Goal: Task Accomplishment & Management: Manage account settings

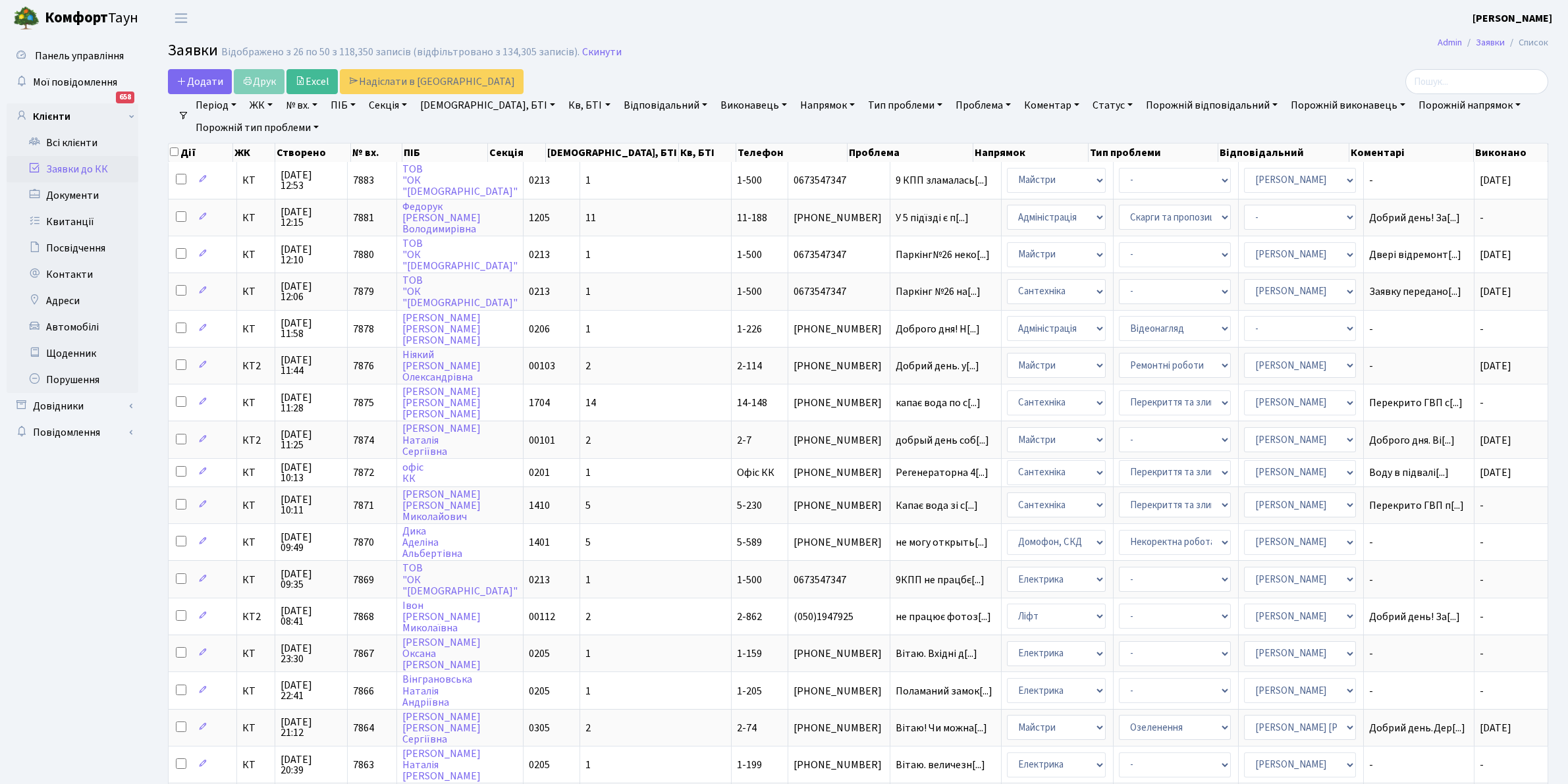
select select "25"
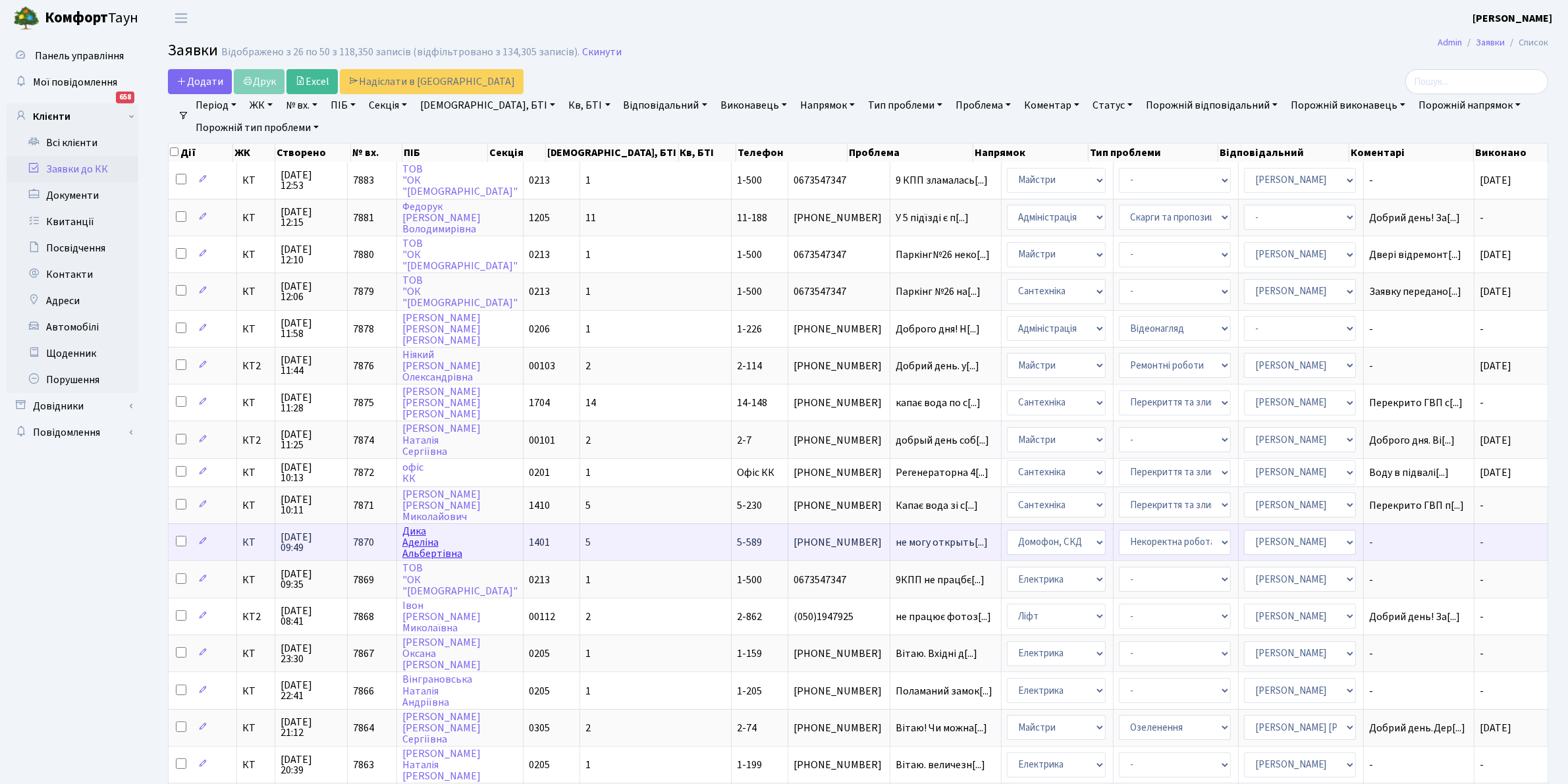
click at [432, 524] on link "Дика Аделіна Альбертівна" at bounding box center [433, 543] width 60 height 37
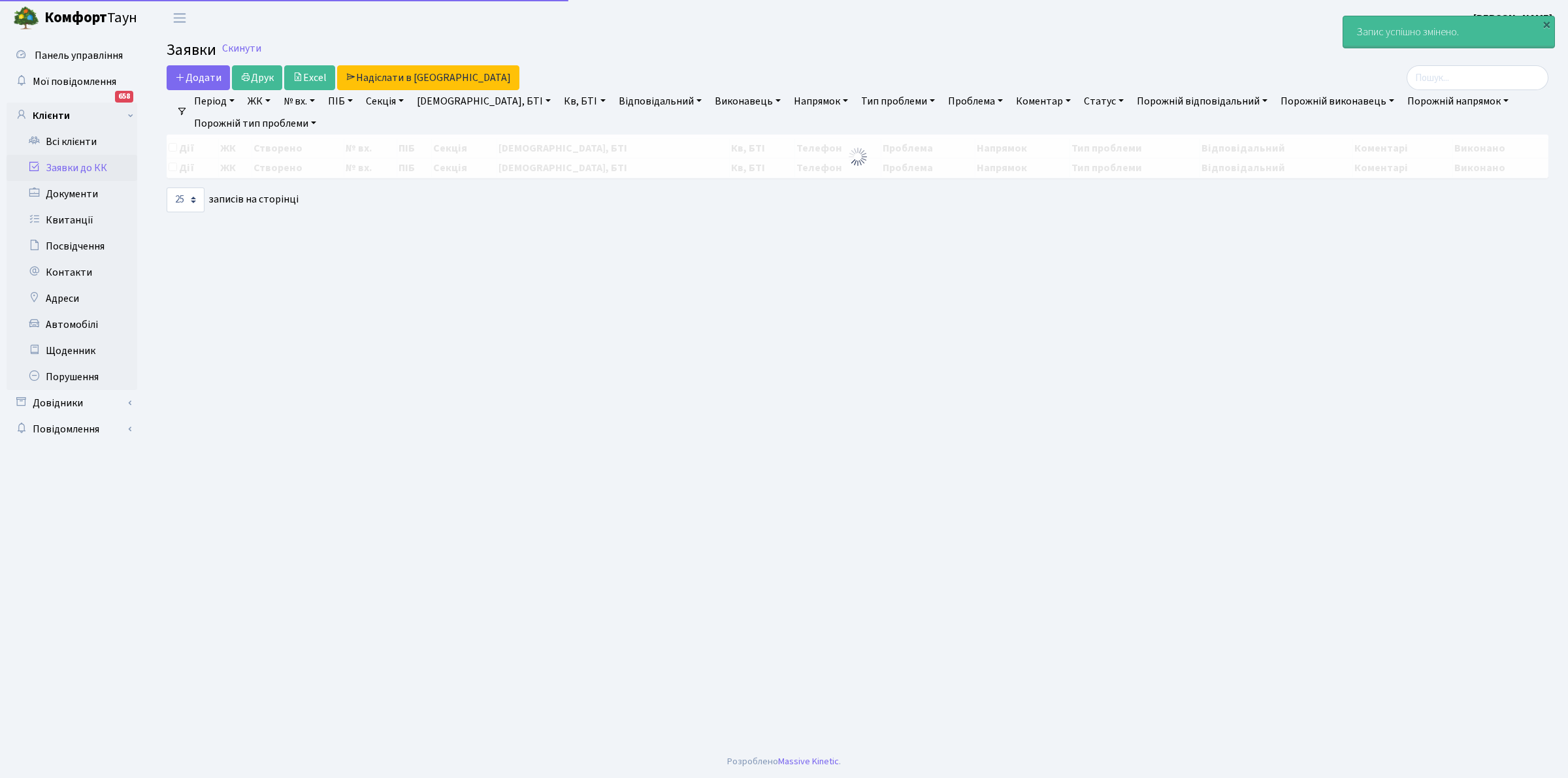
select select "25"
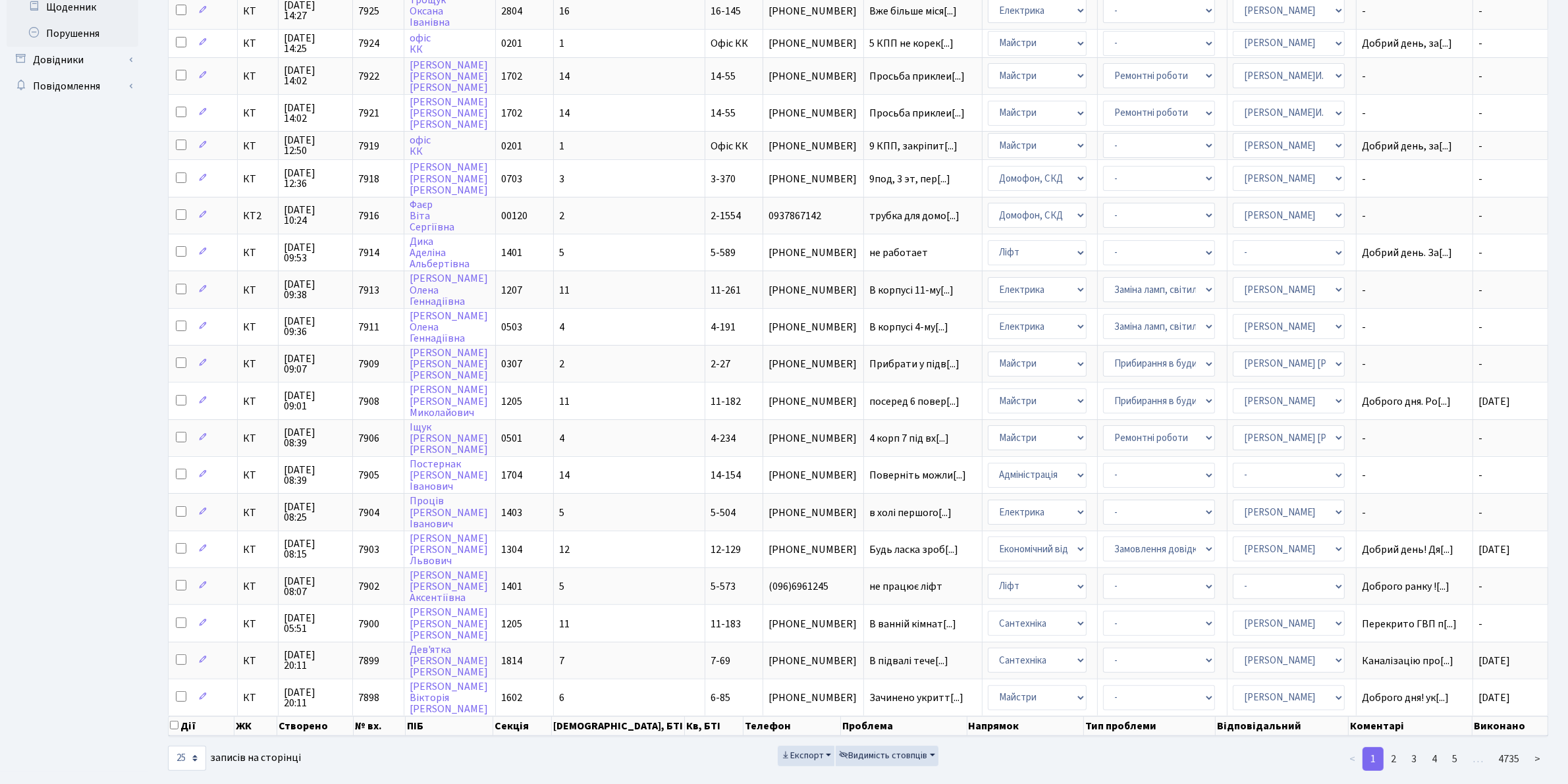
scroll to position [351, 0]
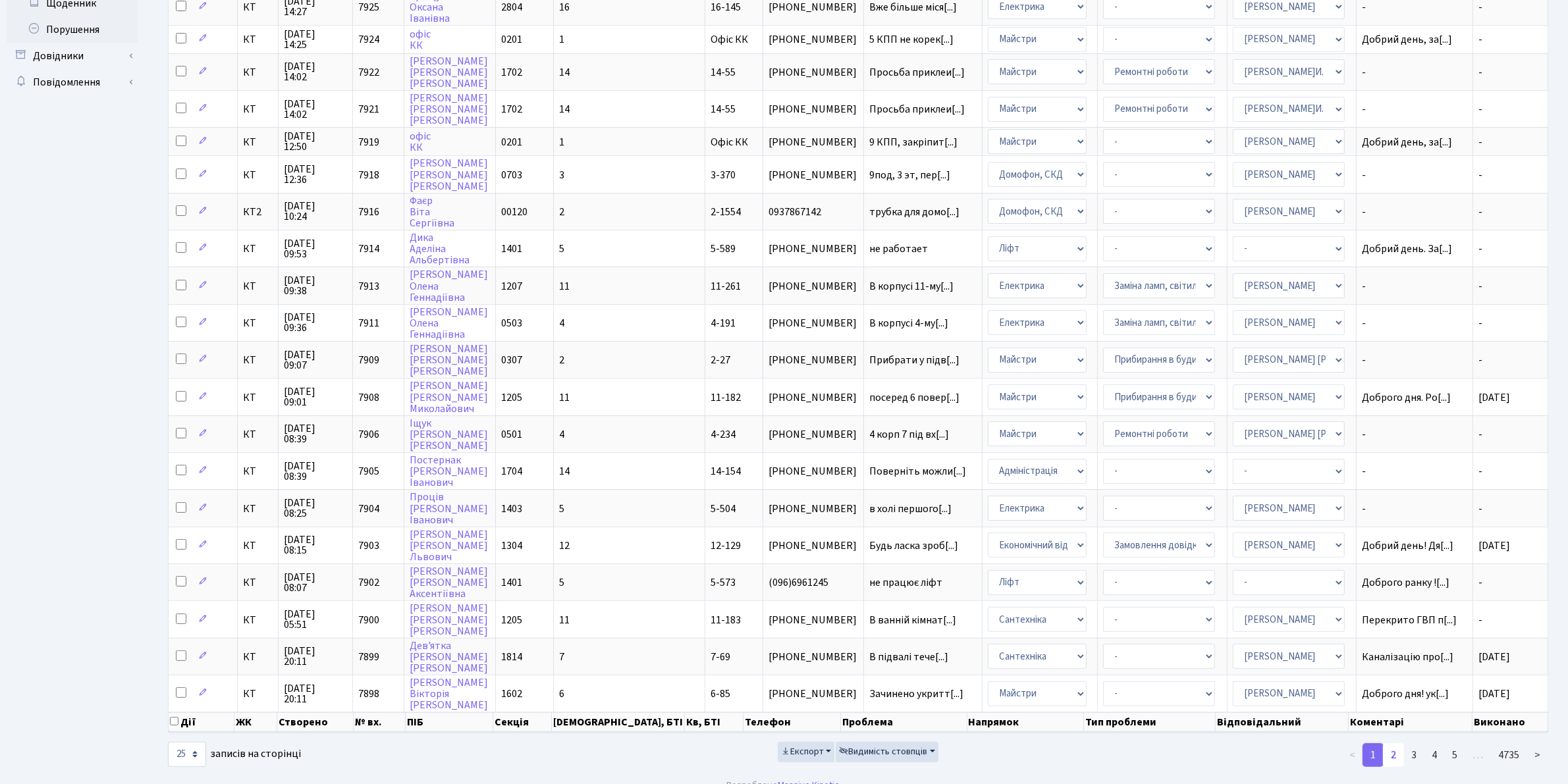
click at [1398, 743] on link "2" at bounding box center [1393, 755] width 21 height 24
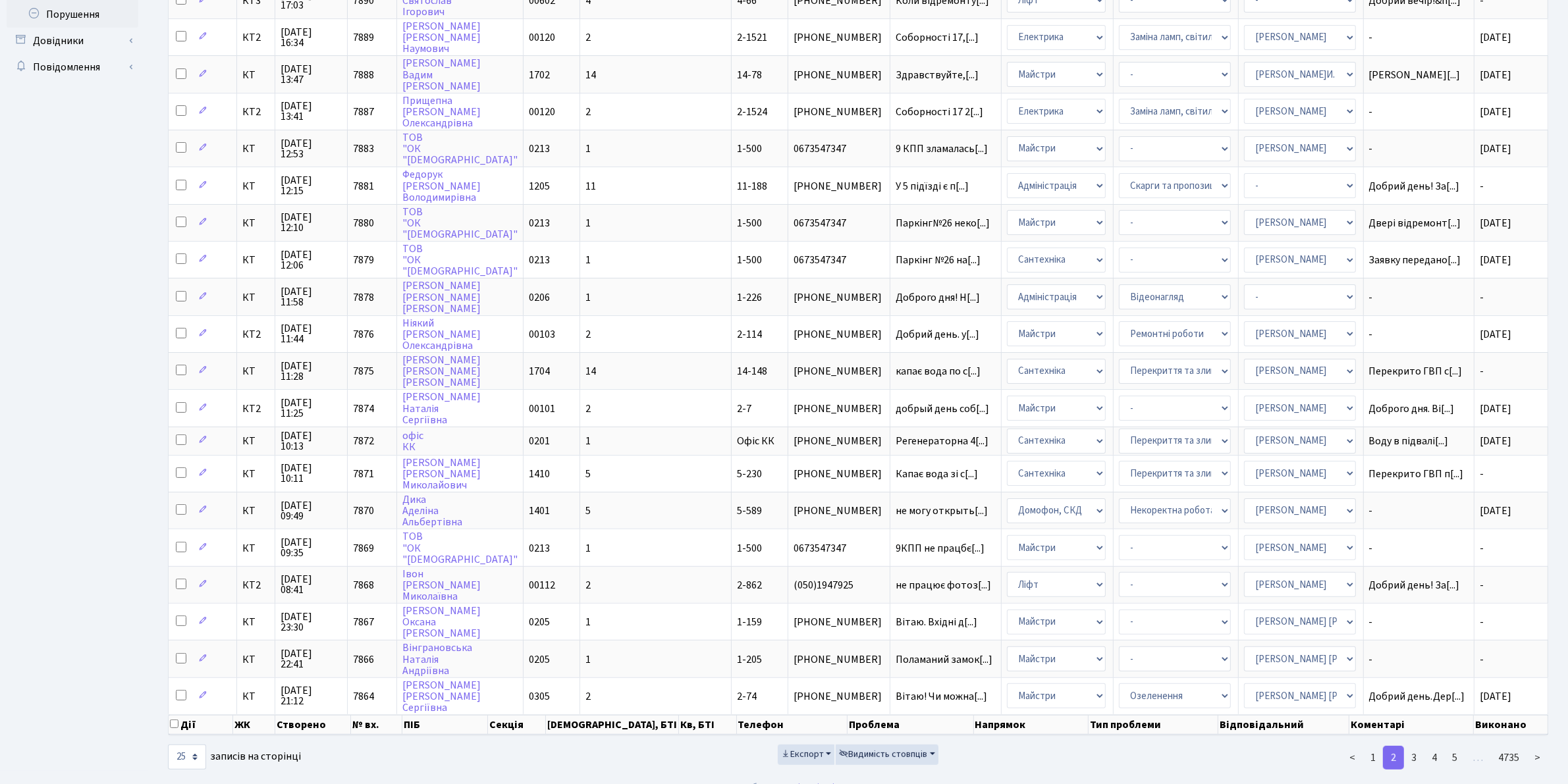
scroll to position [366, 0]
click at [1415, 745] on link "3" at bounding box center [1413, 757] width 21 height 24
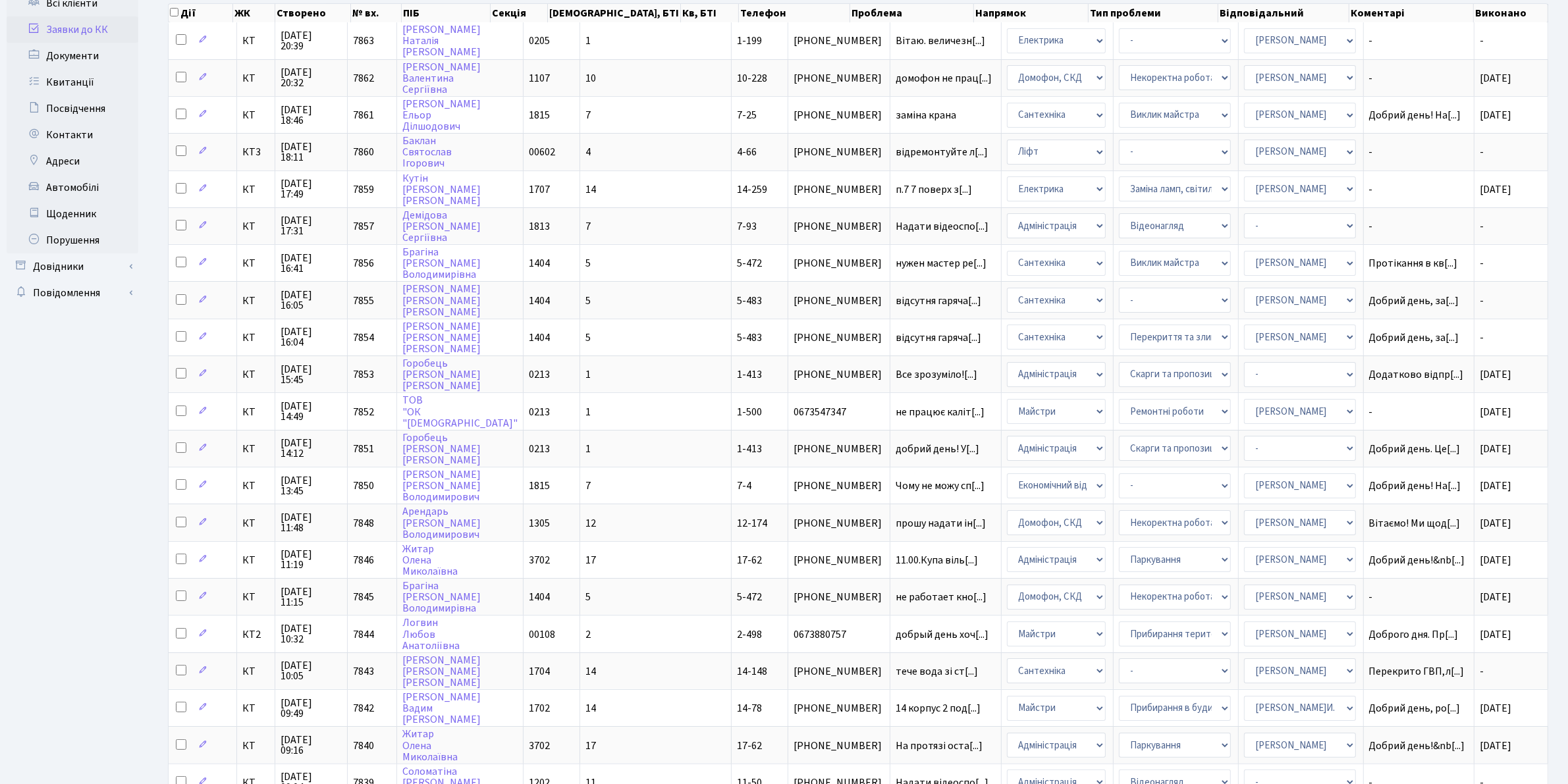
scroll to position [0, 0]
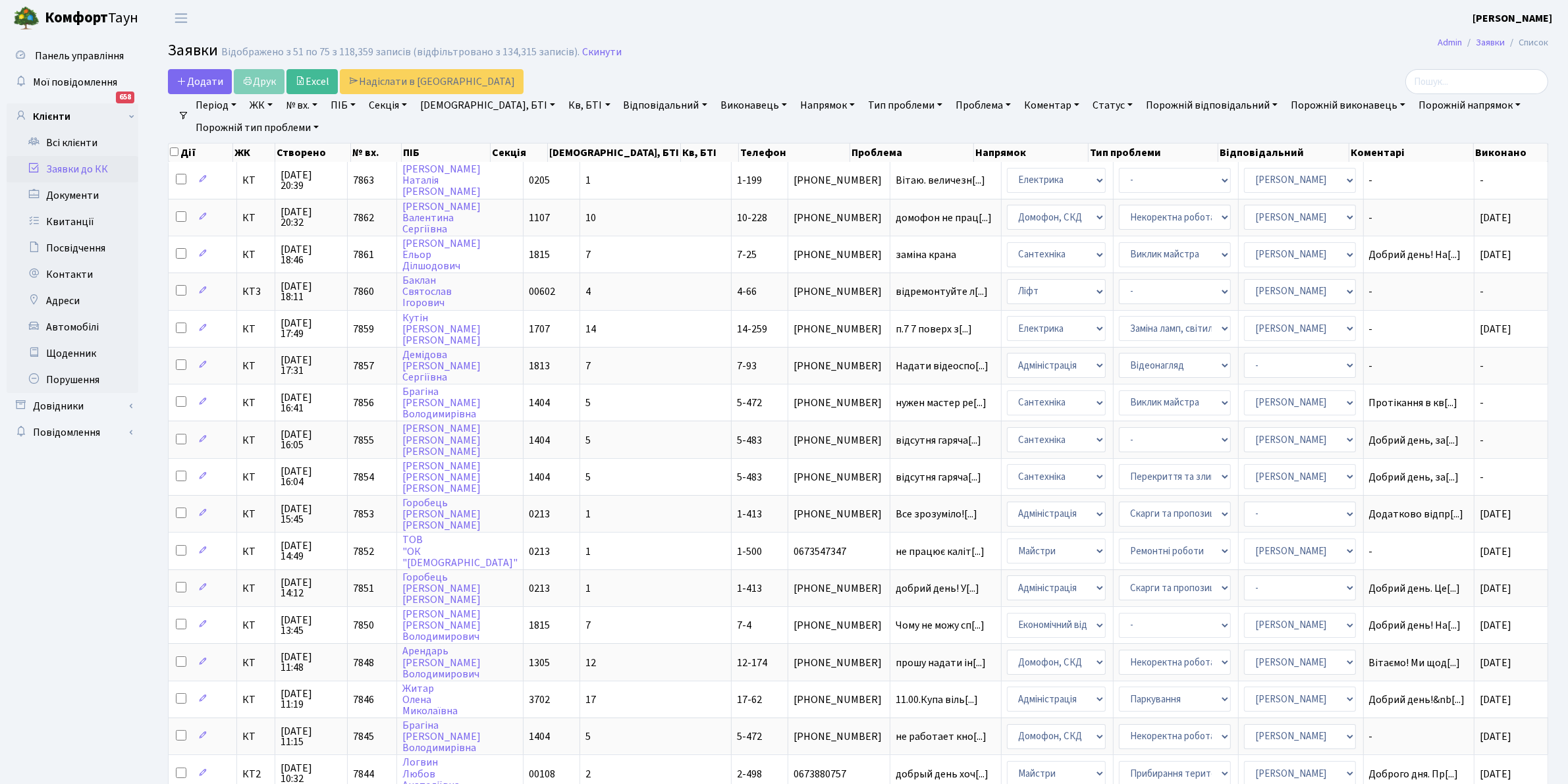
click at [623, 107] on link "Відповідальний" at bounding box center [666, 105] width 94 height 22
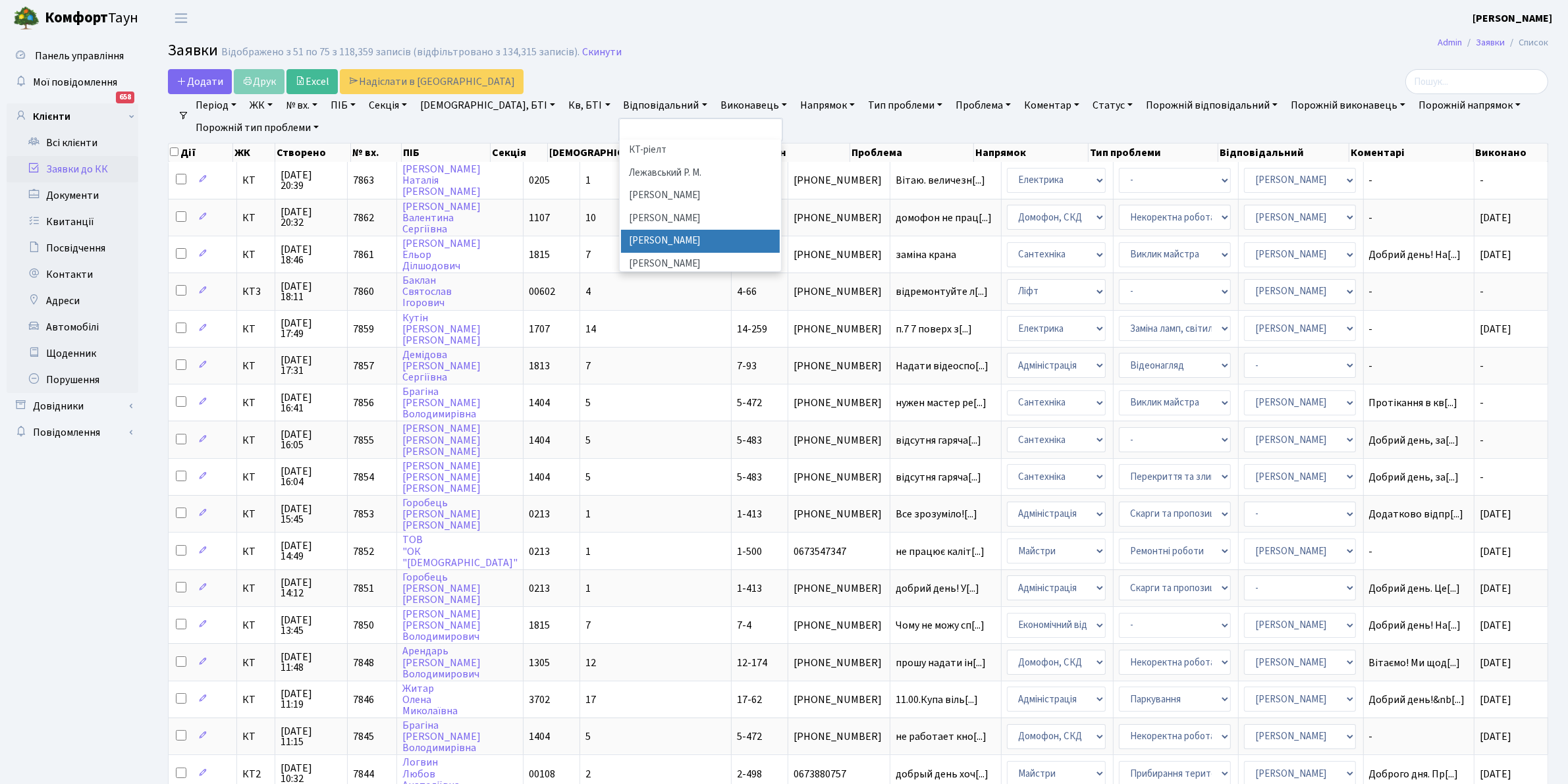
click at [656, 234] on li "[PERSON_NAME] [PERSON_NAME]М." at bounding box center [700, 241] width 160 height 23
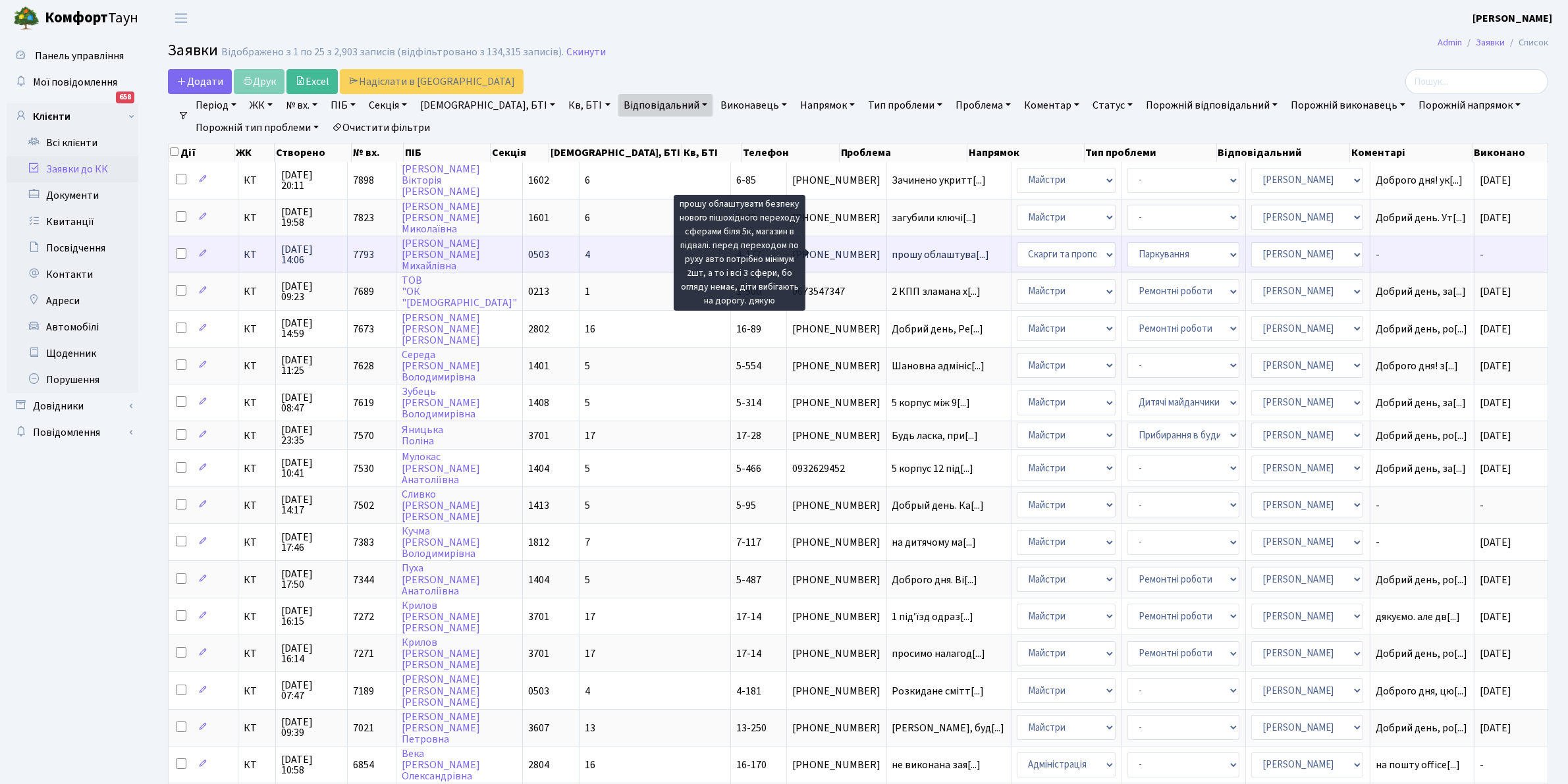
click at [892, 251] on span "прошу облаштува[...]" at bounding box center [941, 255] width 98 height 15
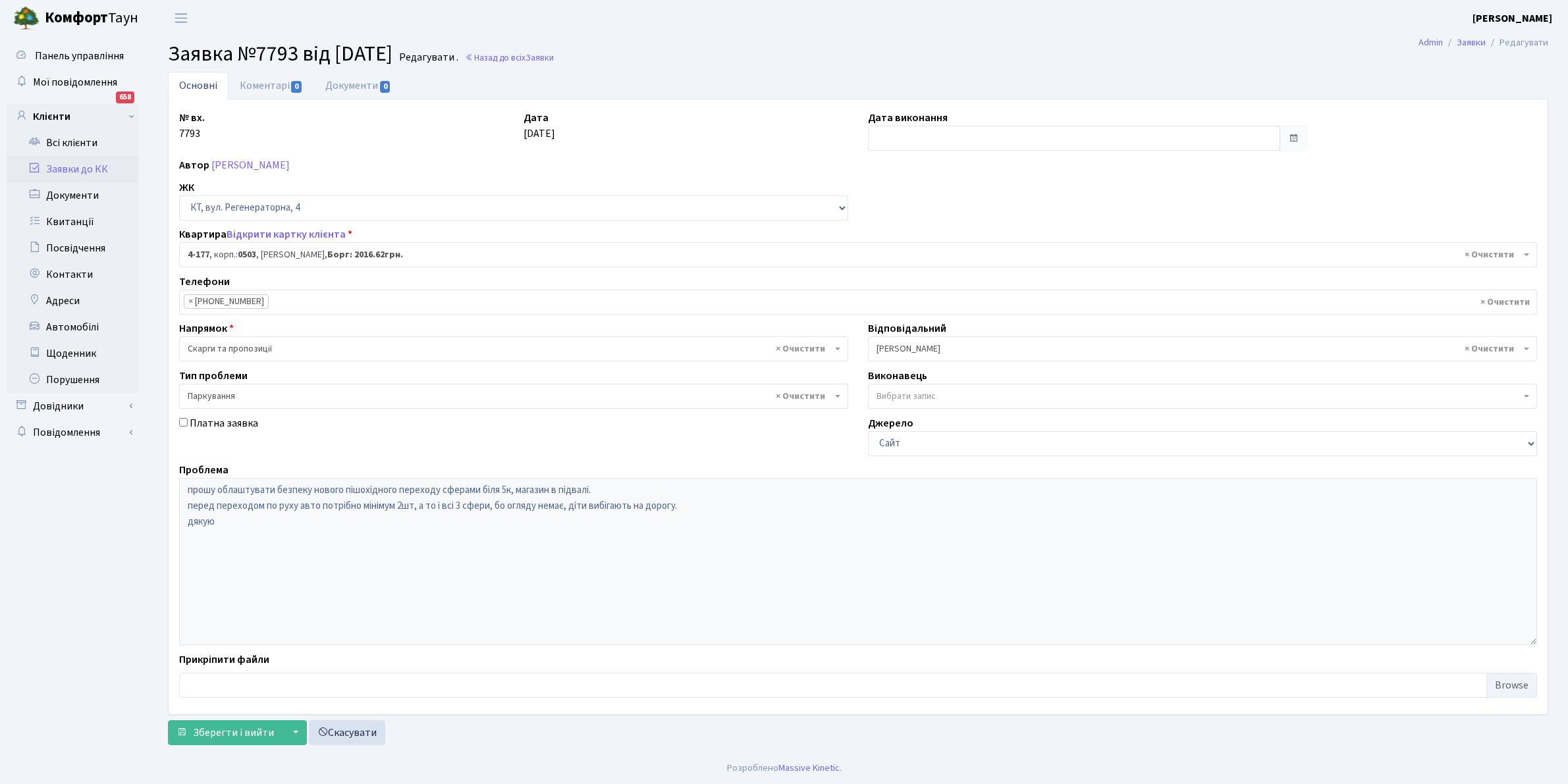
select select "1103"
select select "66"
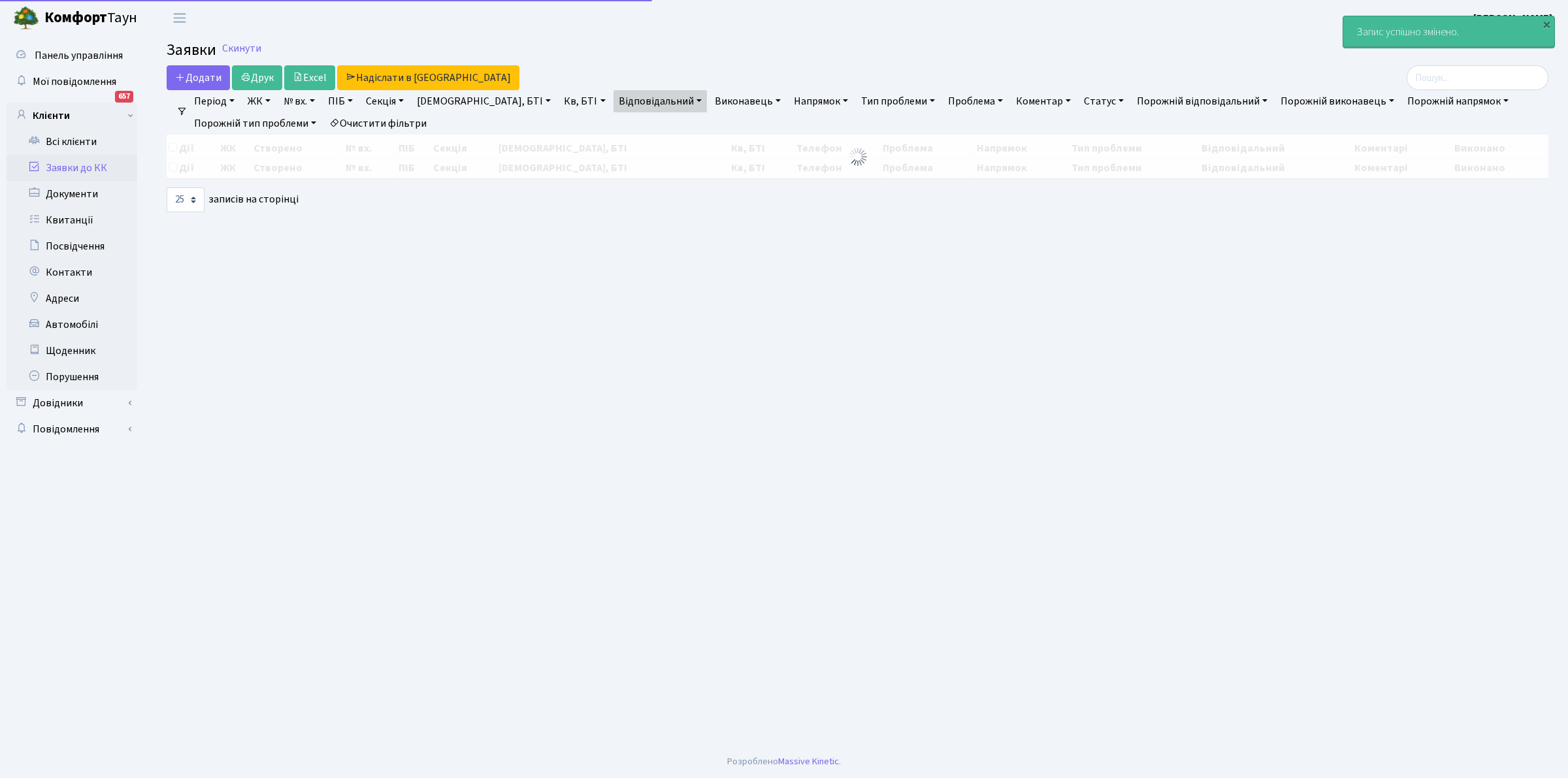
select select "25"
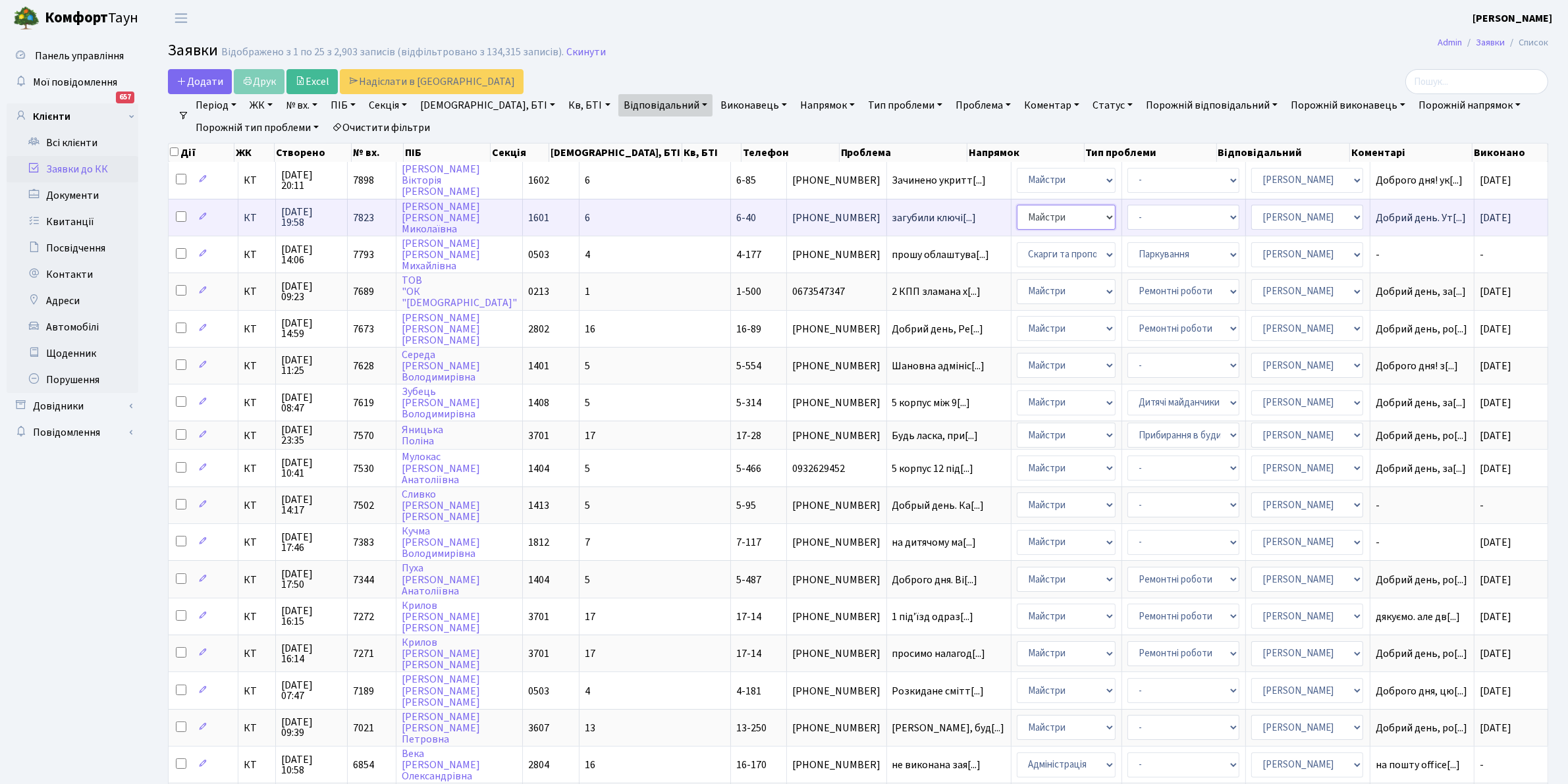
click at [1036, 218] on select "- Адміністрація Домофон, СКД Ліфт Майстри Сантехніка Економічний відділ Електри…" at bounding box center [1066, 218] width 98 height 25
select select "5"
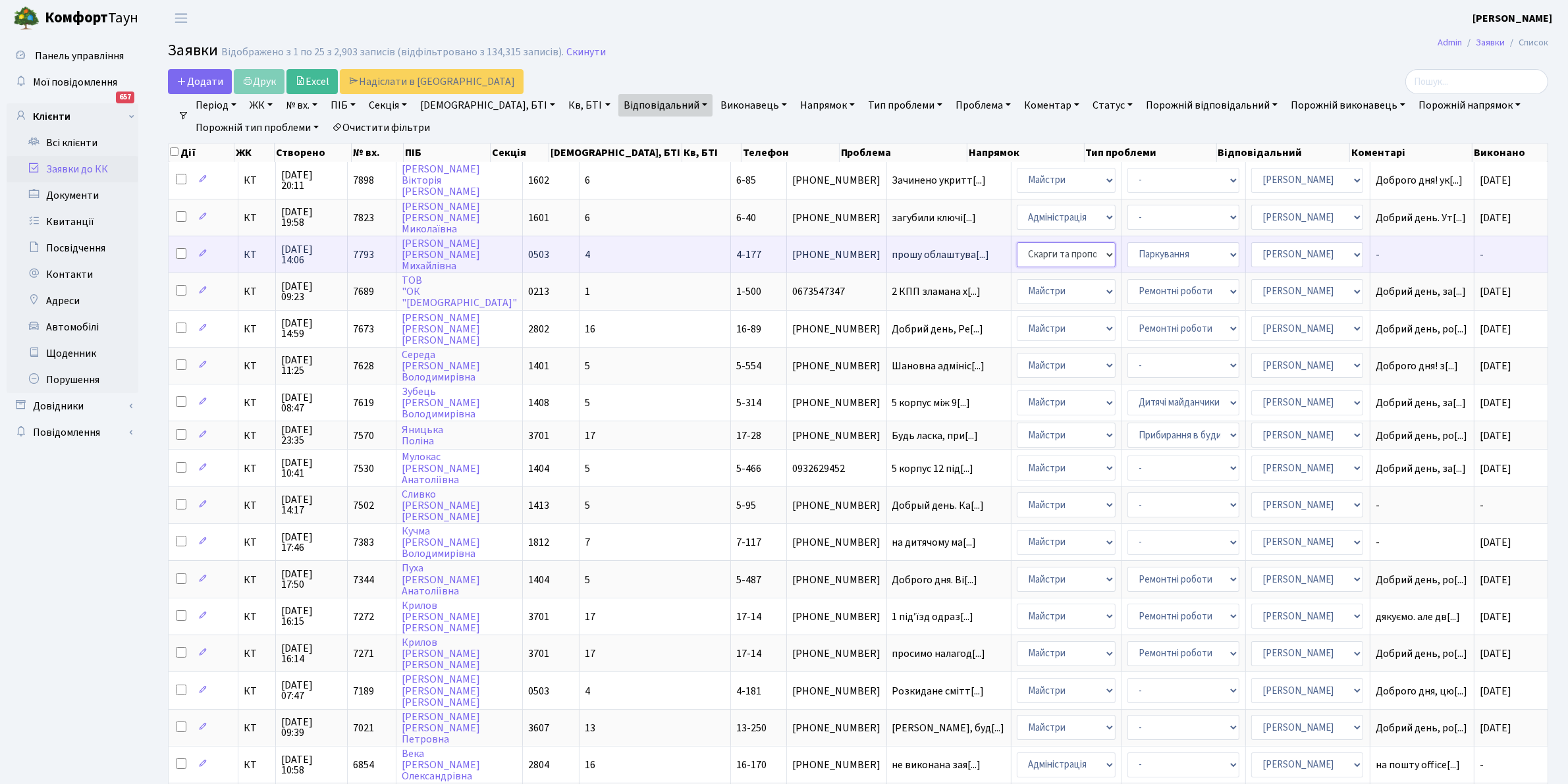
click at [1030, 252] on select "- Адміністрація Домофон, СКД Ліфт Майстри Сантехніка Економічний відділ Електри…" at bounding box center [1066, 255] width 98 height 25
select select "5"
click at [1312, 251] on select "- Адміністратор ЖК КТ Вижул В. В. Гордієнко Н.В. Дядюшкін Д.Ю. Кипчук Т. А. Кла…" at bounding box center [1307, 255] width 112 height 25
click at [1396, 244] on td "-" at bounding box center [1422, 254] width 105 height 37
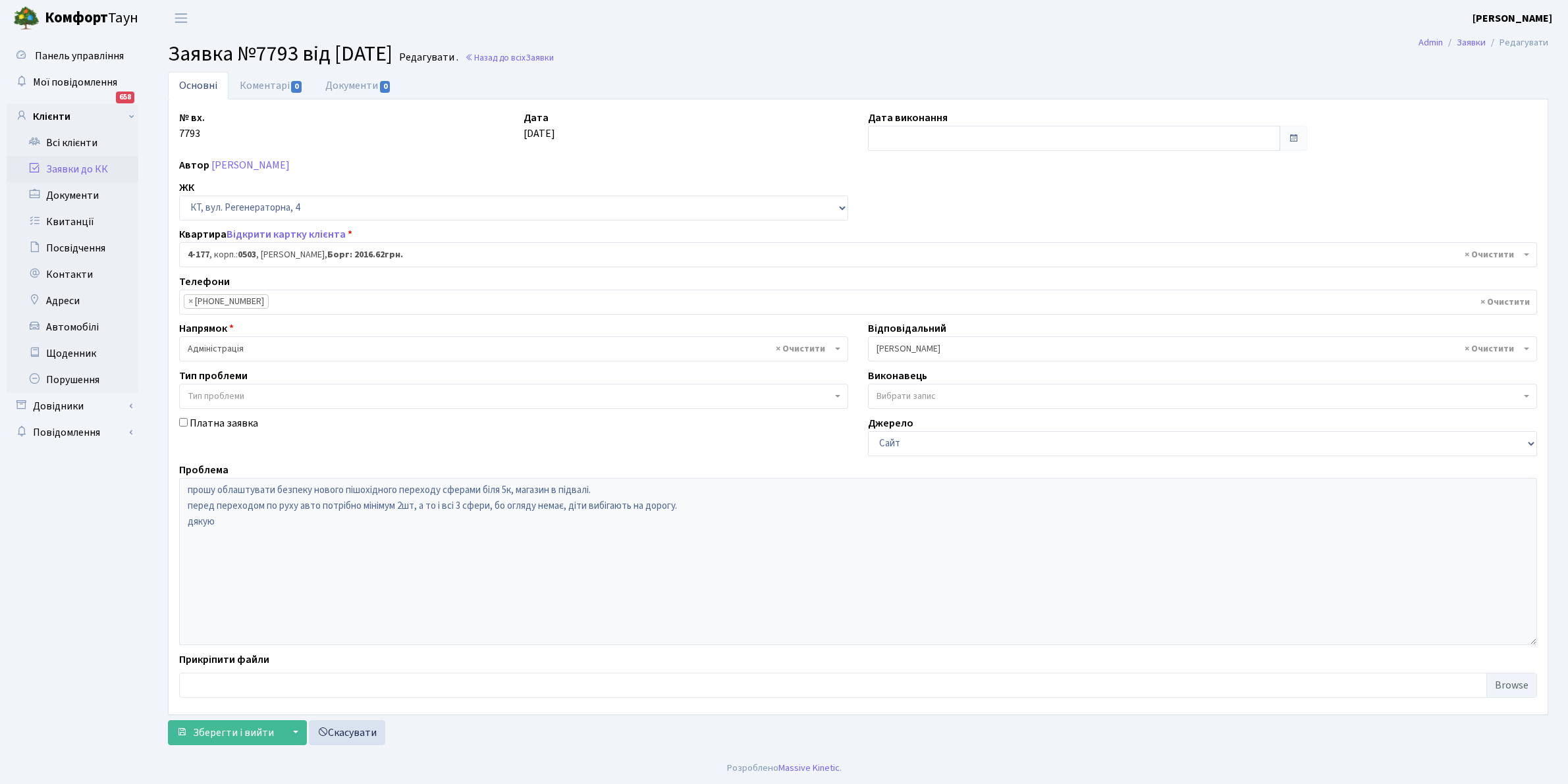
select select "1103"
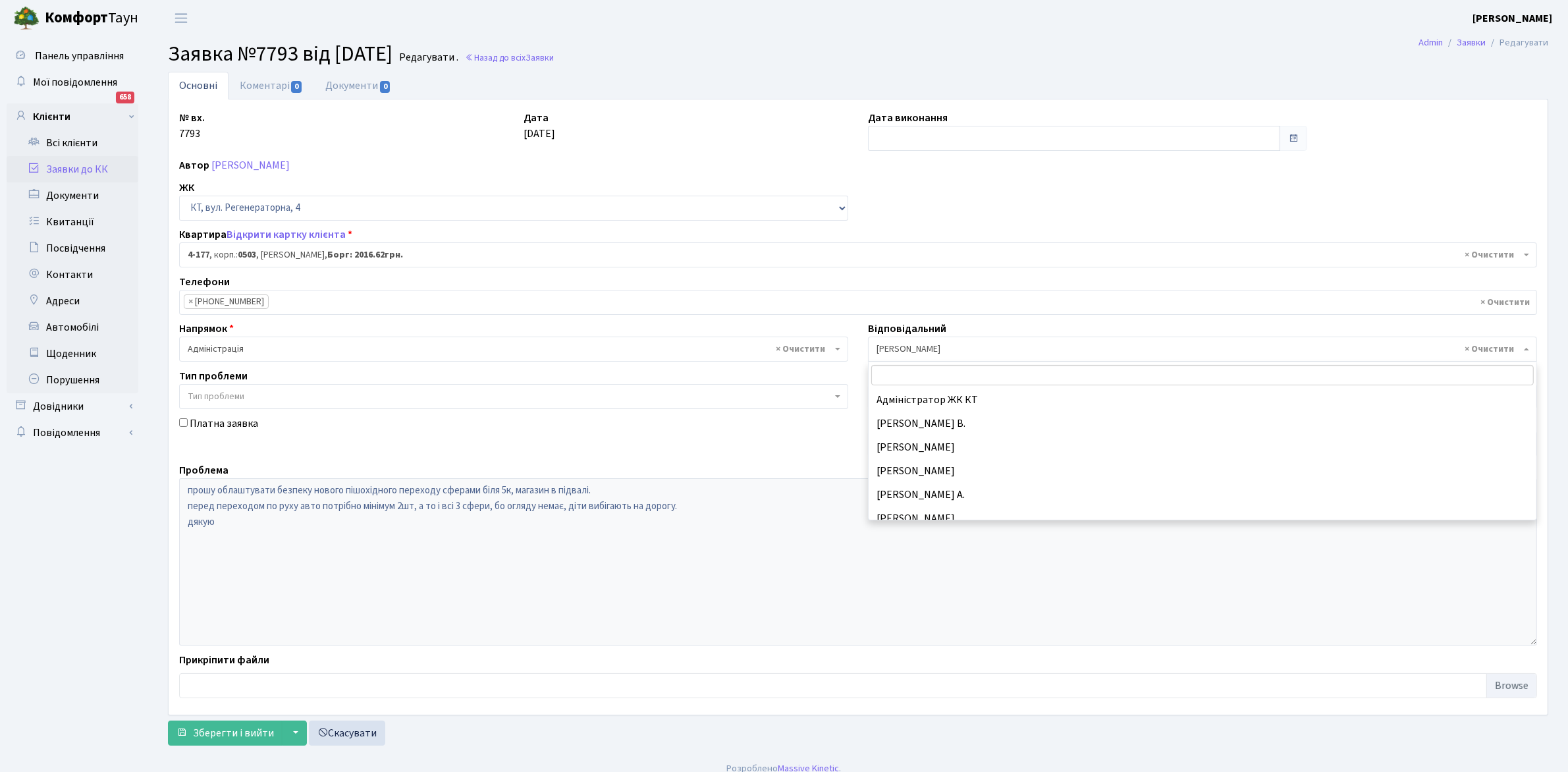
click at [1495, 343] on span "× [PERSON_NAME]" at bounding box center [1202, 349] width 669 height 25
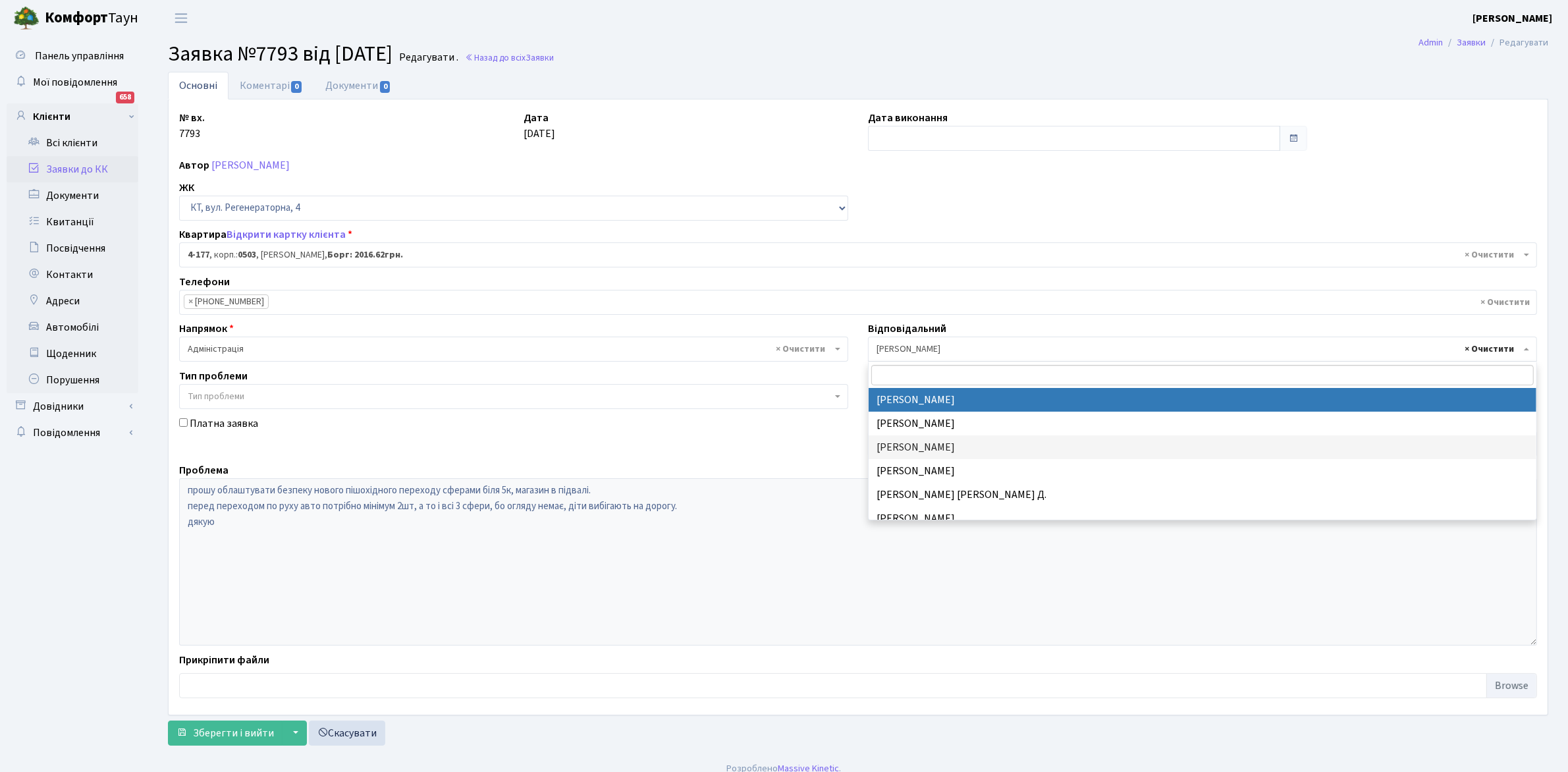
select select
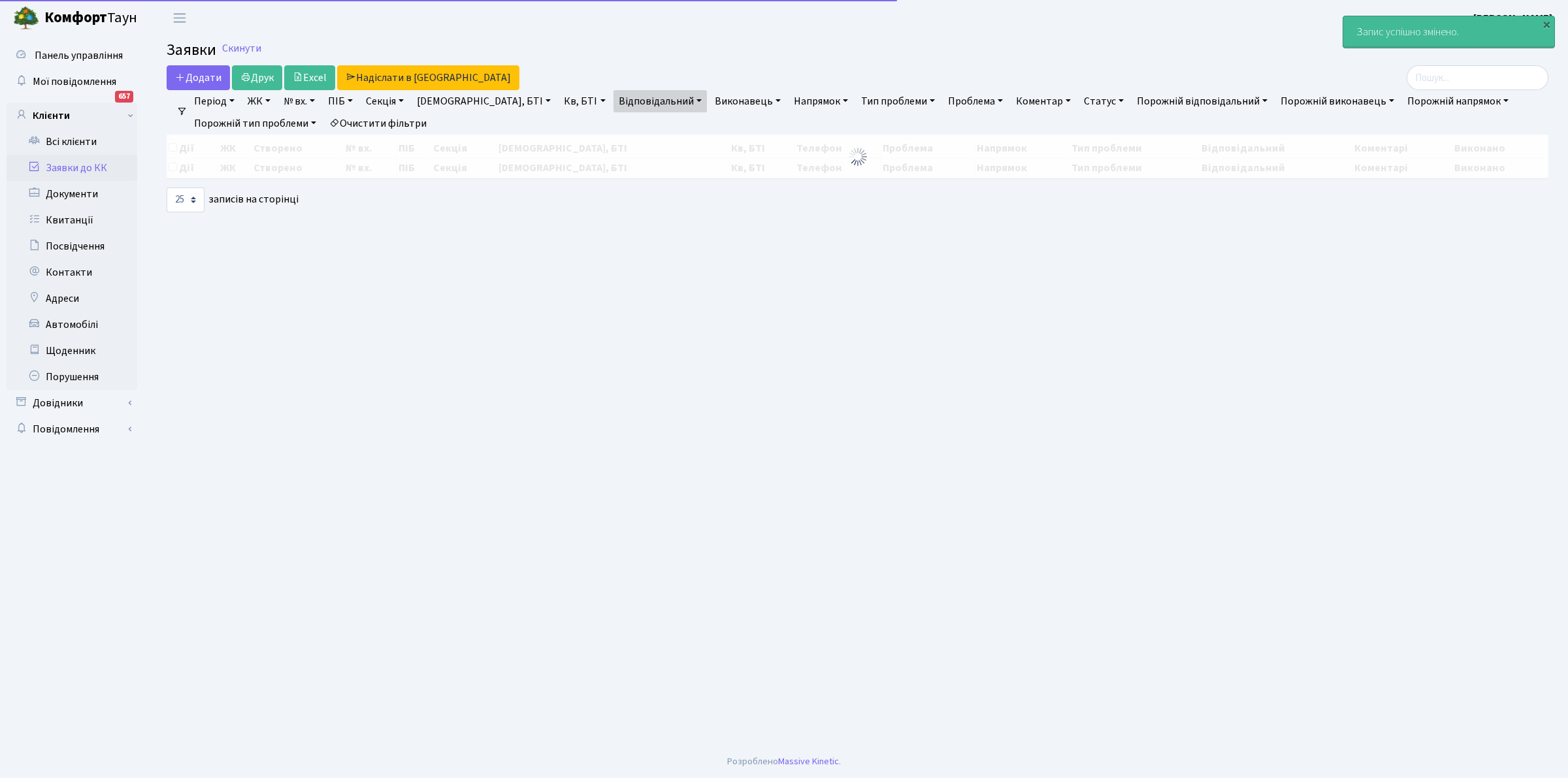
select select "25"
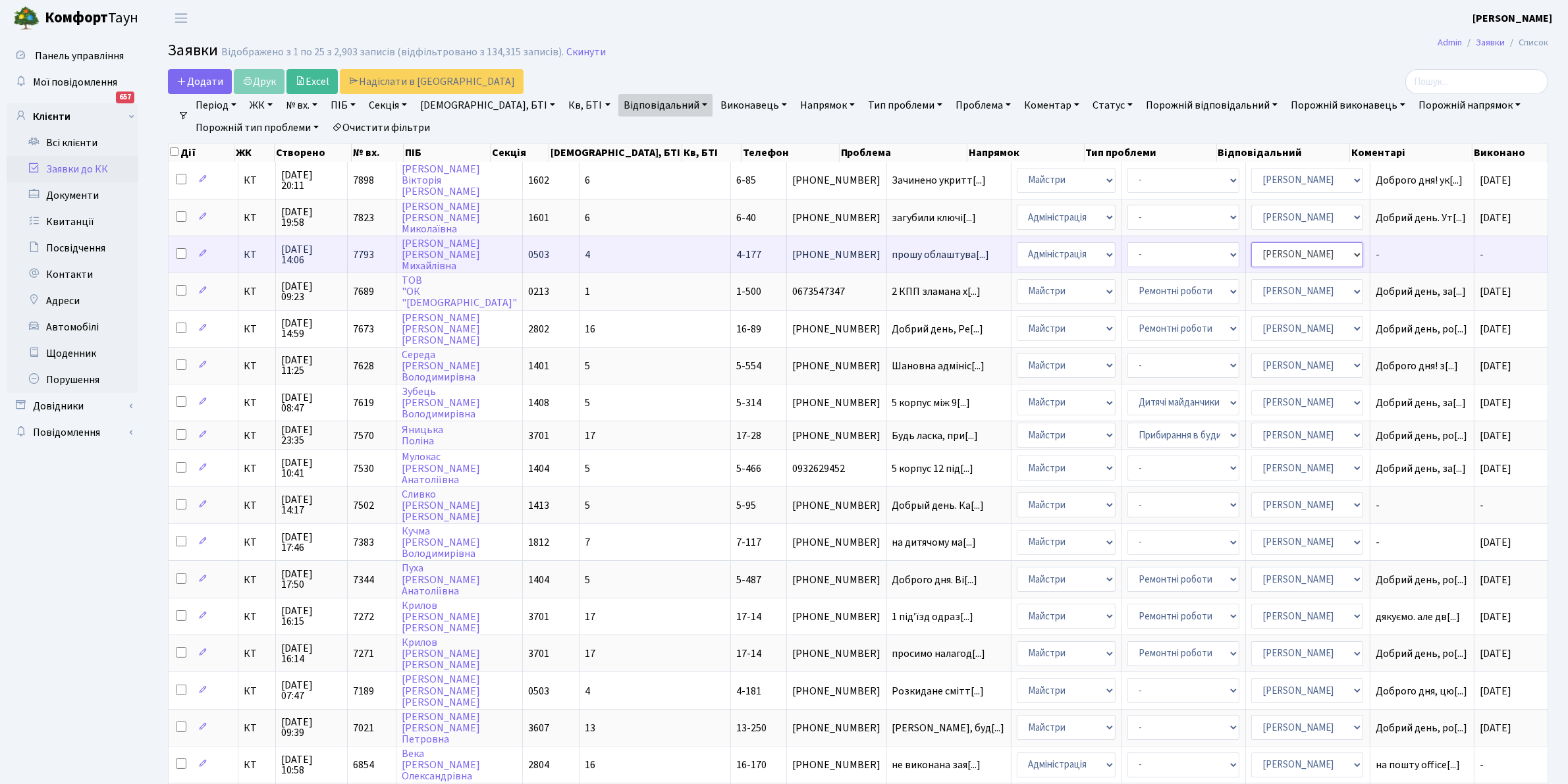
click at [1312, 252] on select "- Адміністратор ЖК КТ Вижул В. В. Гордієнко Н.В. Дядюшкін Д.Ю. Кипчук Т. А. Кла…" at bounding box center [1307, 255] width 112 height 25
select select "112"
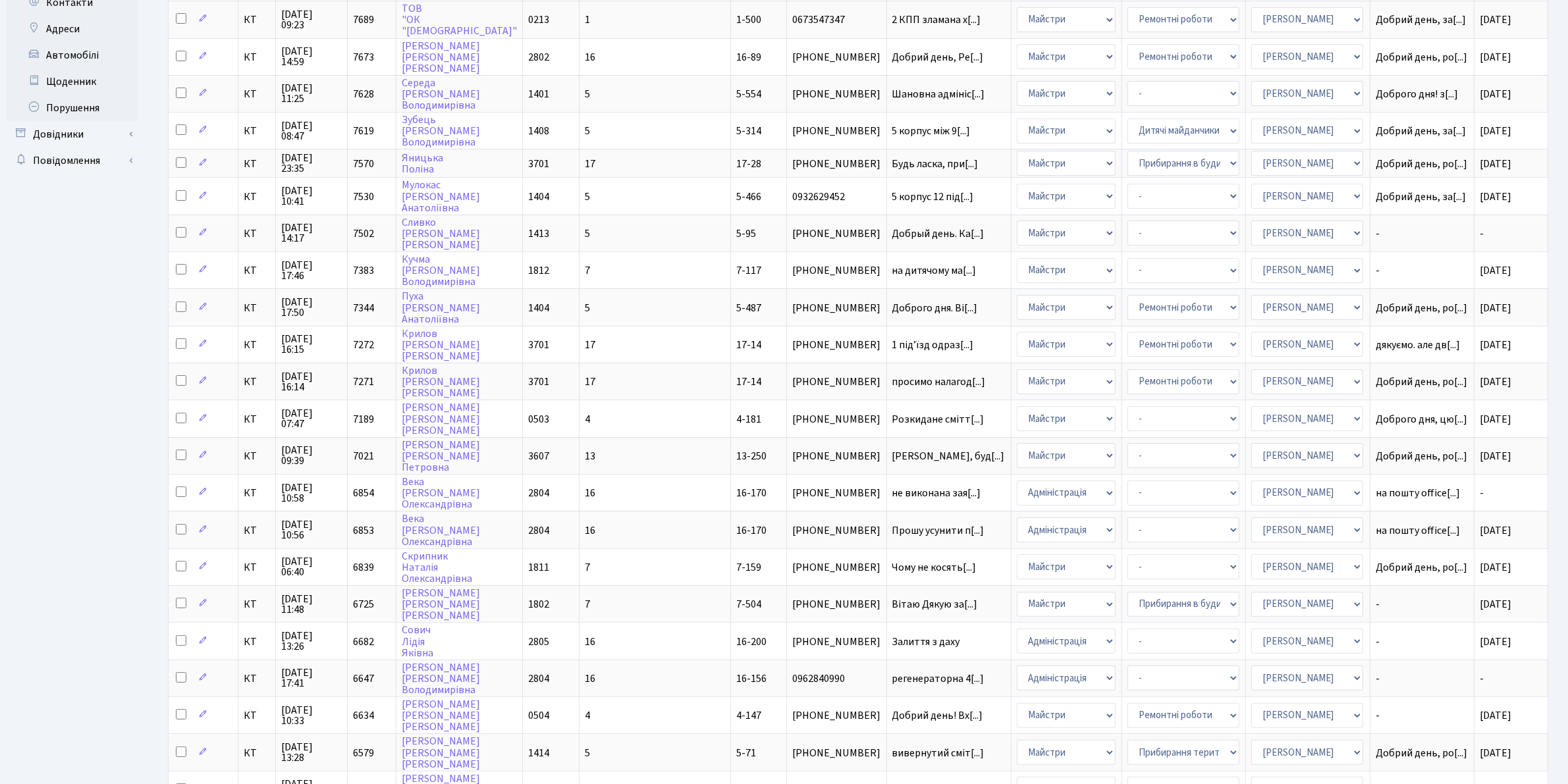
scroll to position [282, 0]
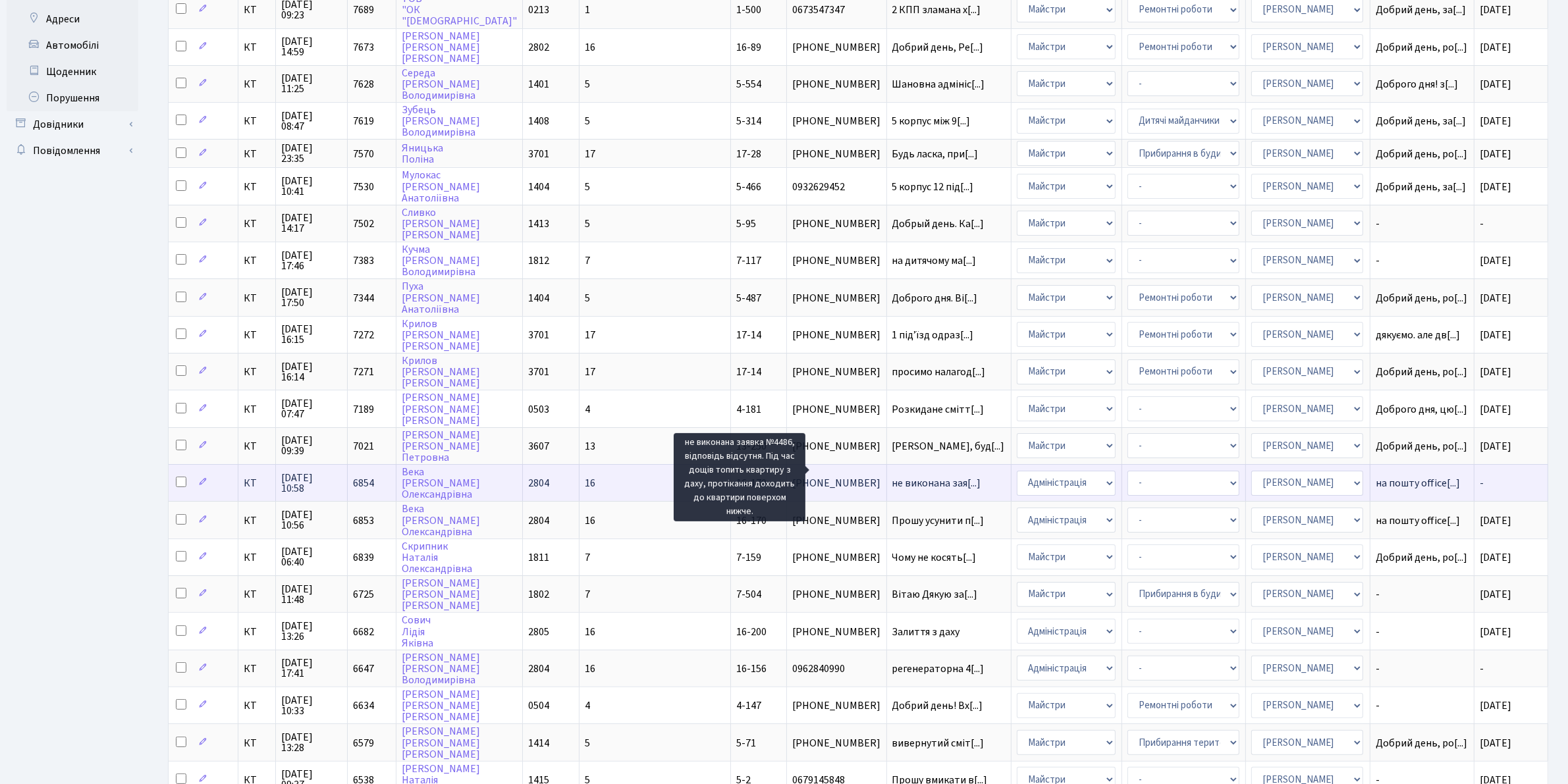
click at [892, 476] on span "не виконана зая[...]" at bounding box center [937, 484] width 89 height 15
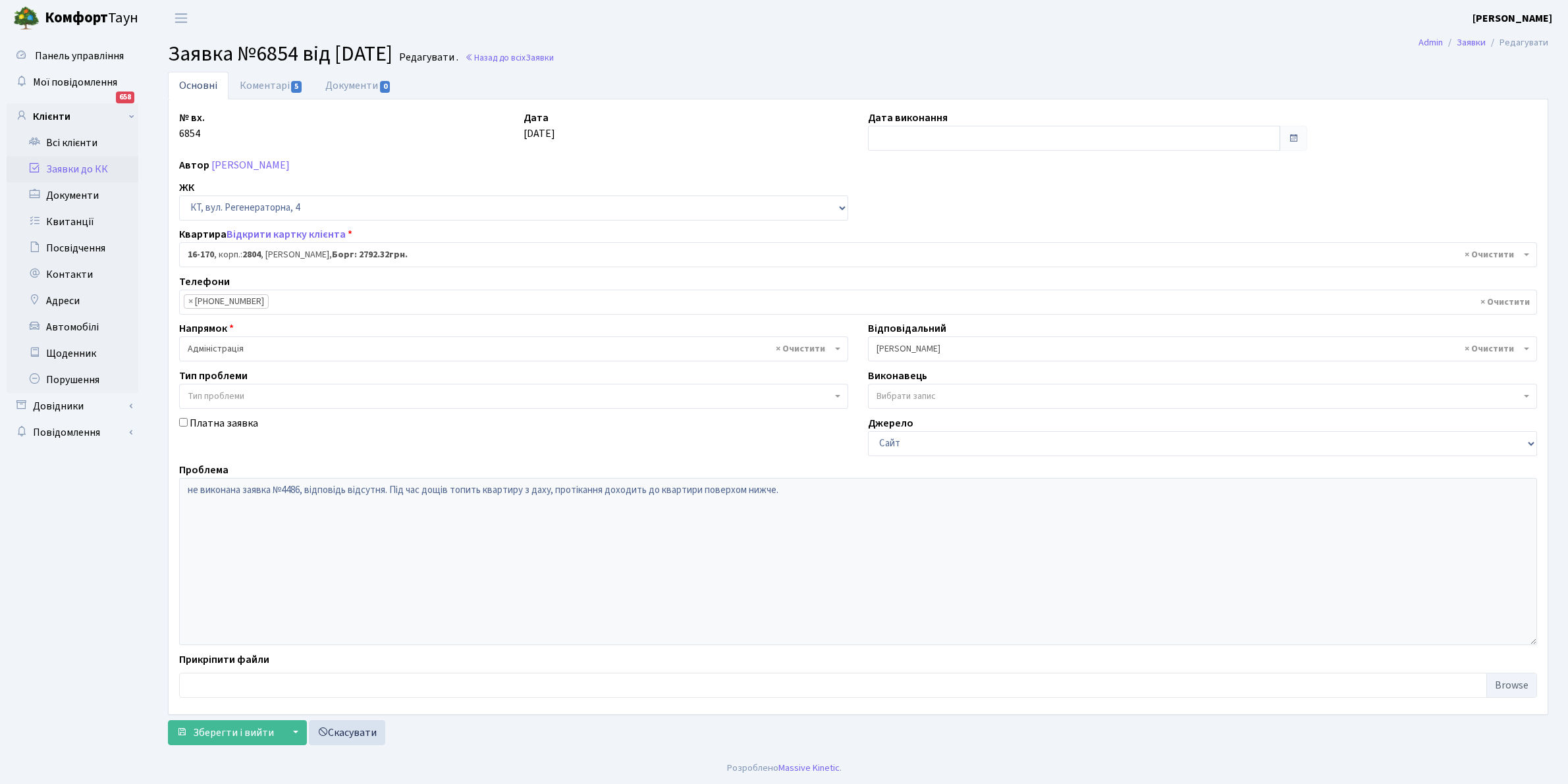
select select "8731"
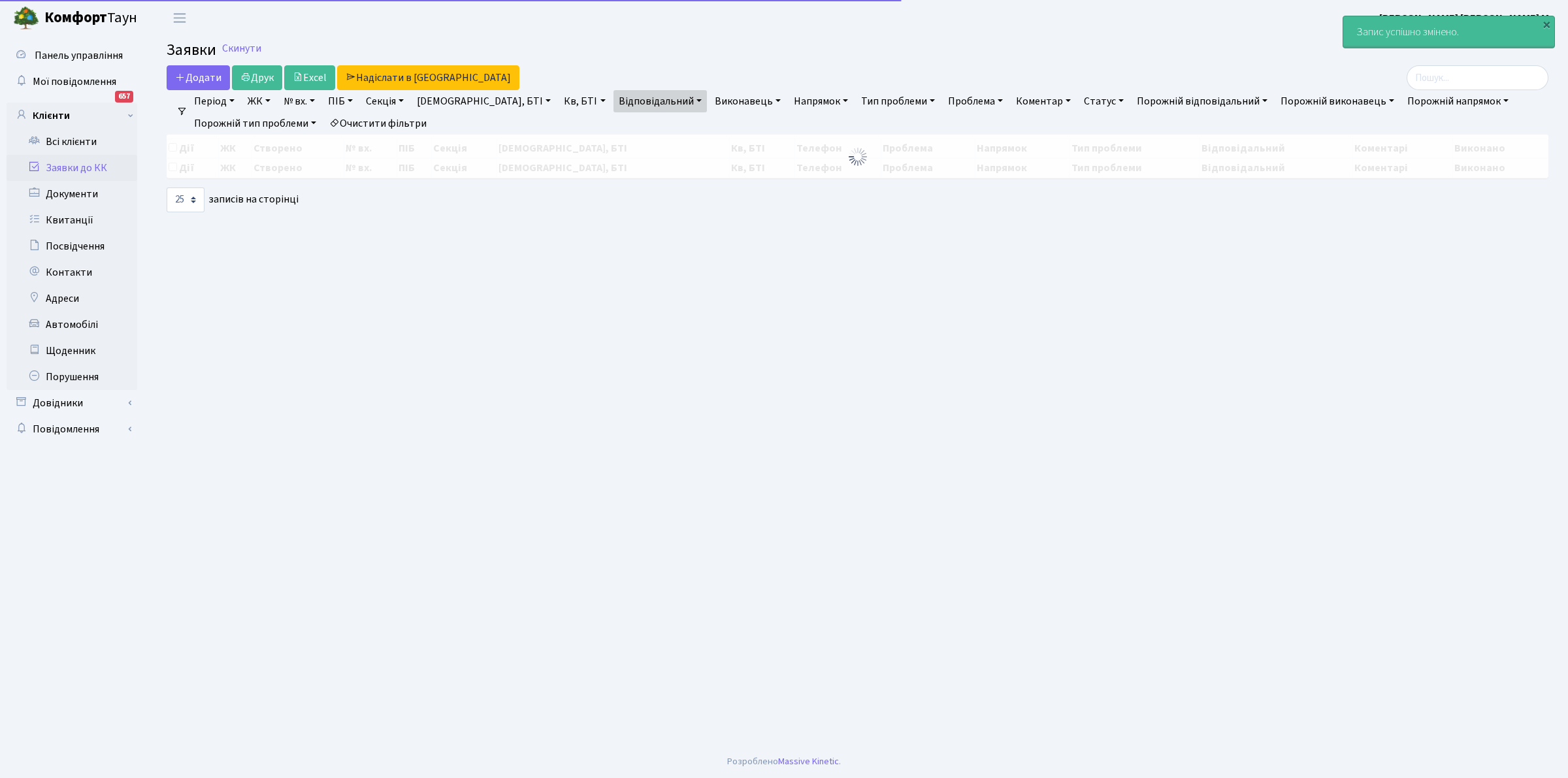
select select "25"
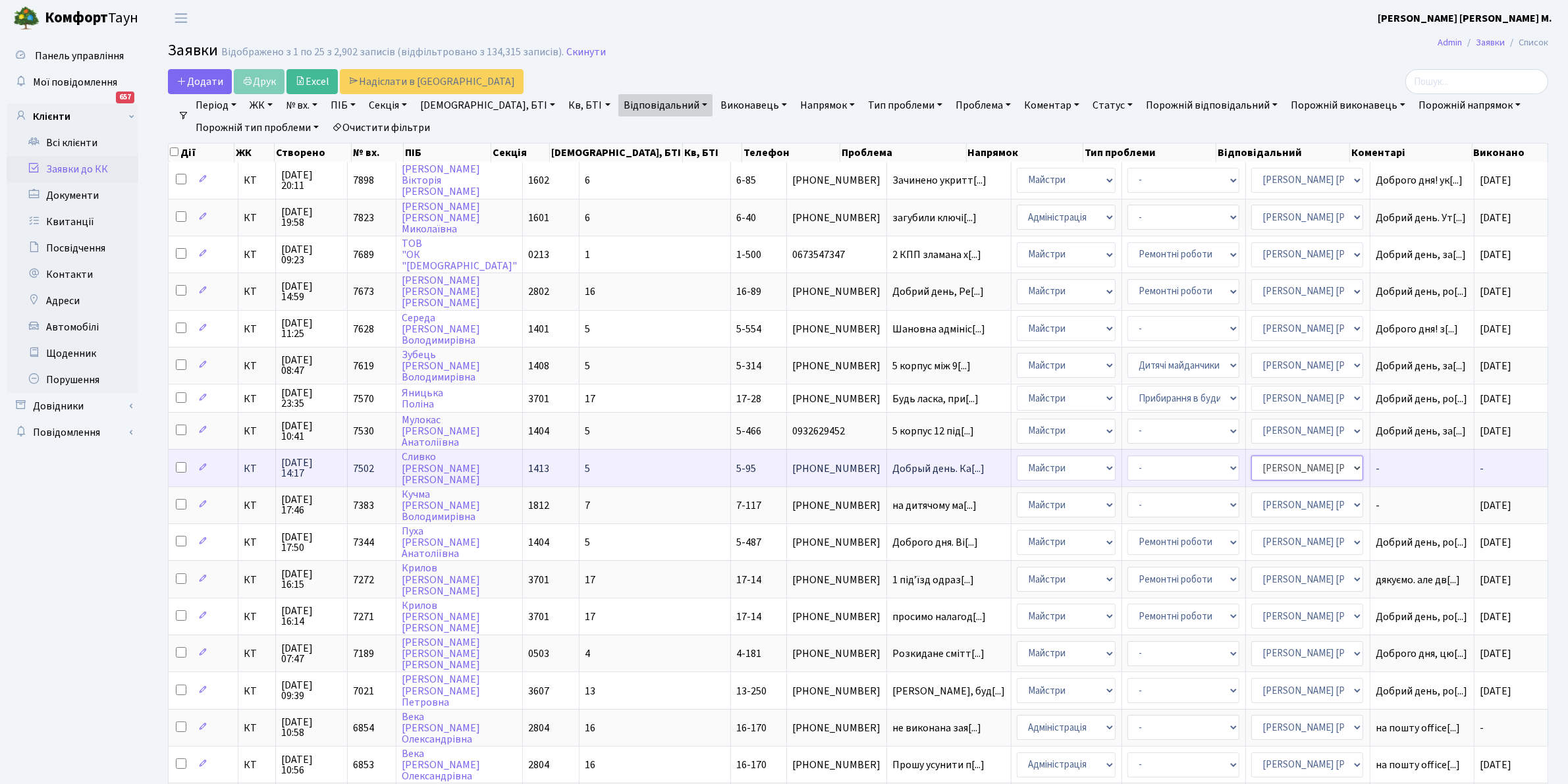
click at [1317, 461] on select "- Адміністратор ЖК КТ [PERSON_NAME] В. [PERSON_NAME] [PERSON_NAME]В. Дядюшкін […" at bounding box center [1307, 468] width 112 height 25
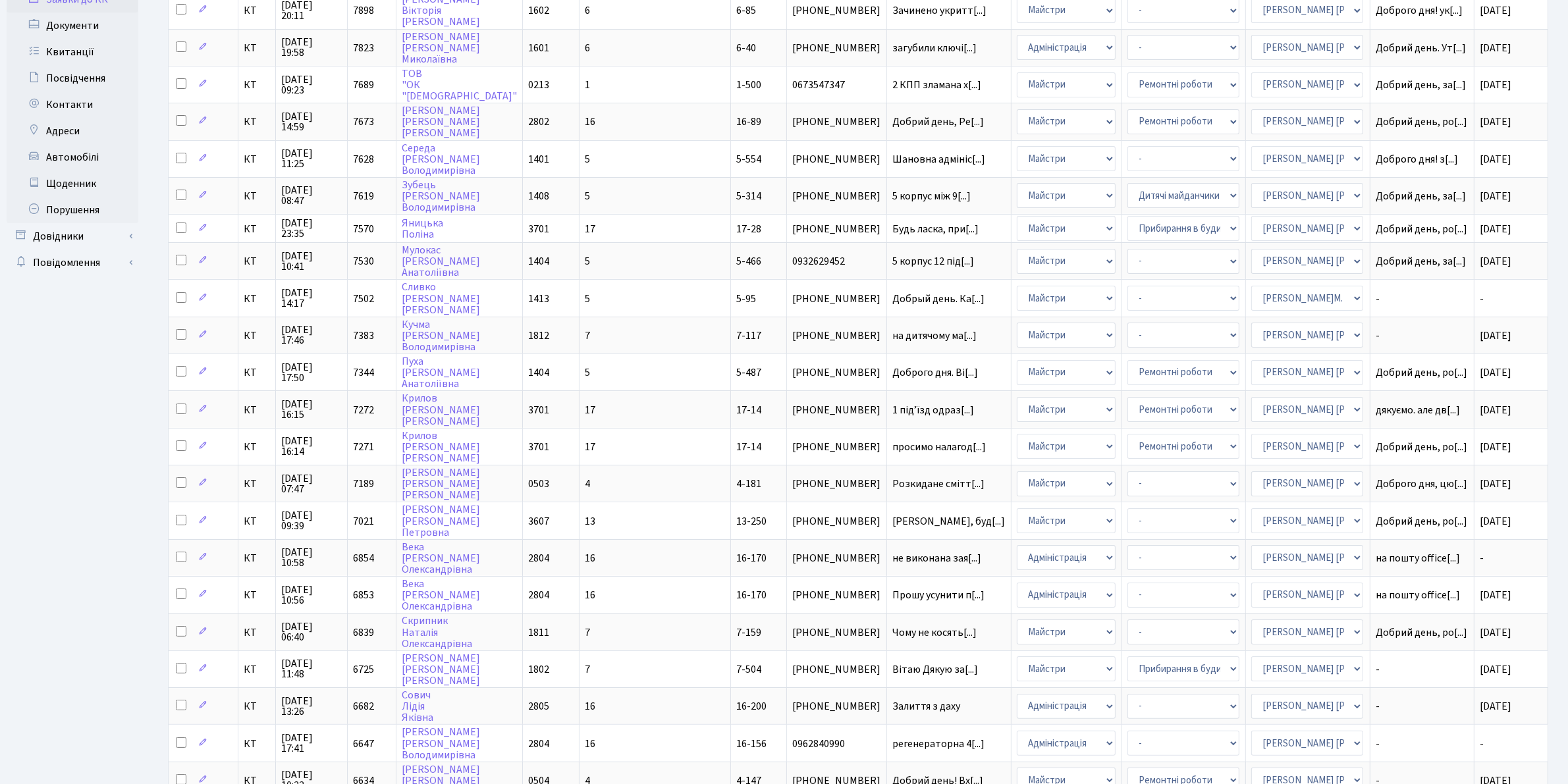
scroll to position [166, 0]
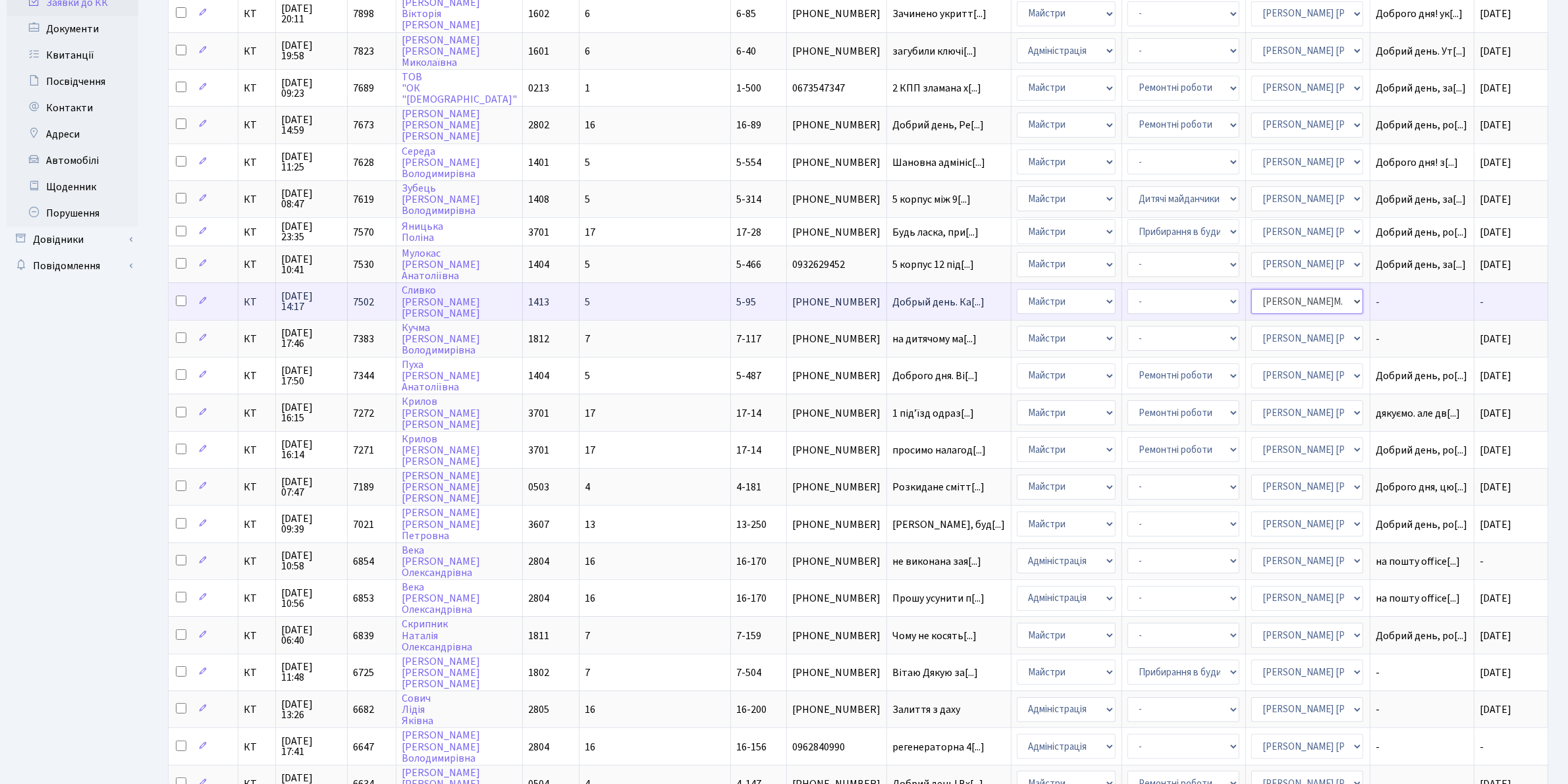
click at [1314, 297] on select "- Адміністратор ЖК КТ Вижул В. В. Гордієнко Н.В. Дядюшкін Д.Ю. Кипчук Т. А. Кла…" at bounding box center [1307, 302] width 112 height 25
select select "26"
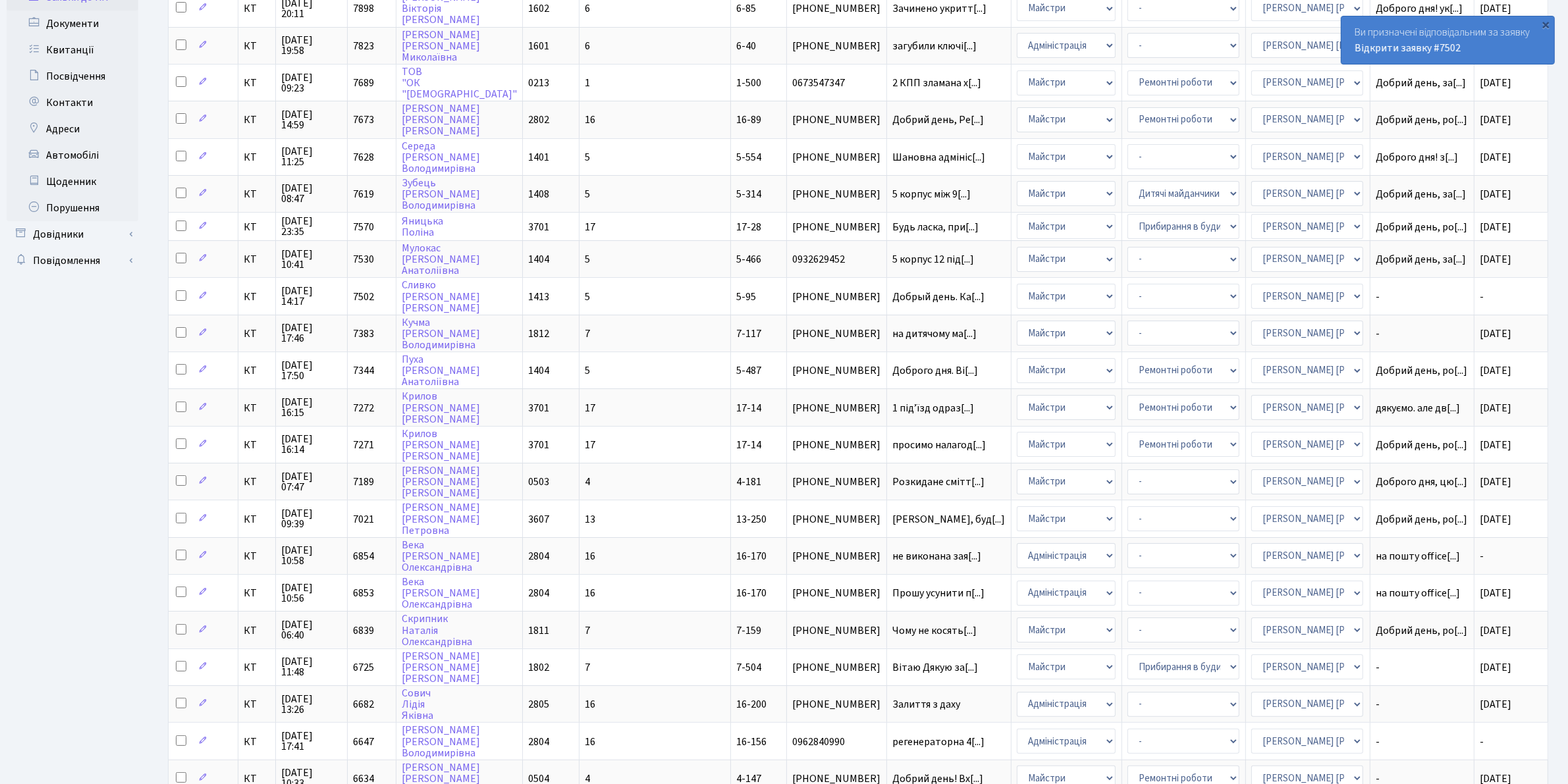
scroll to position [179, 0]
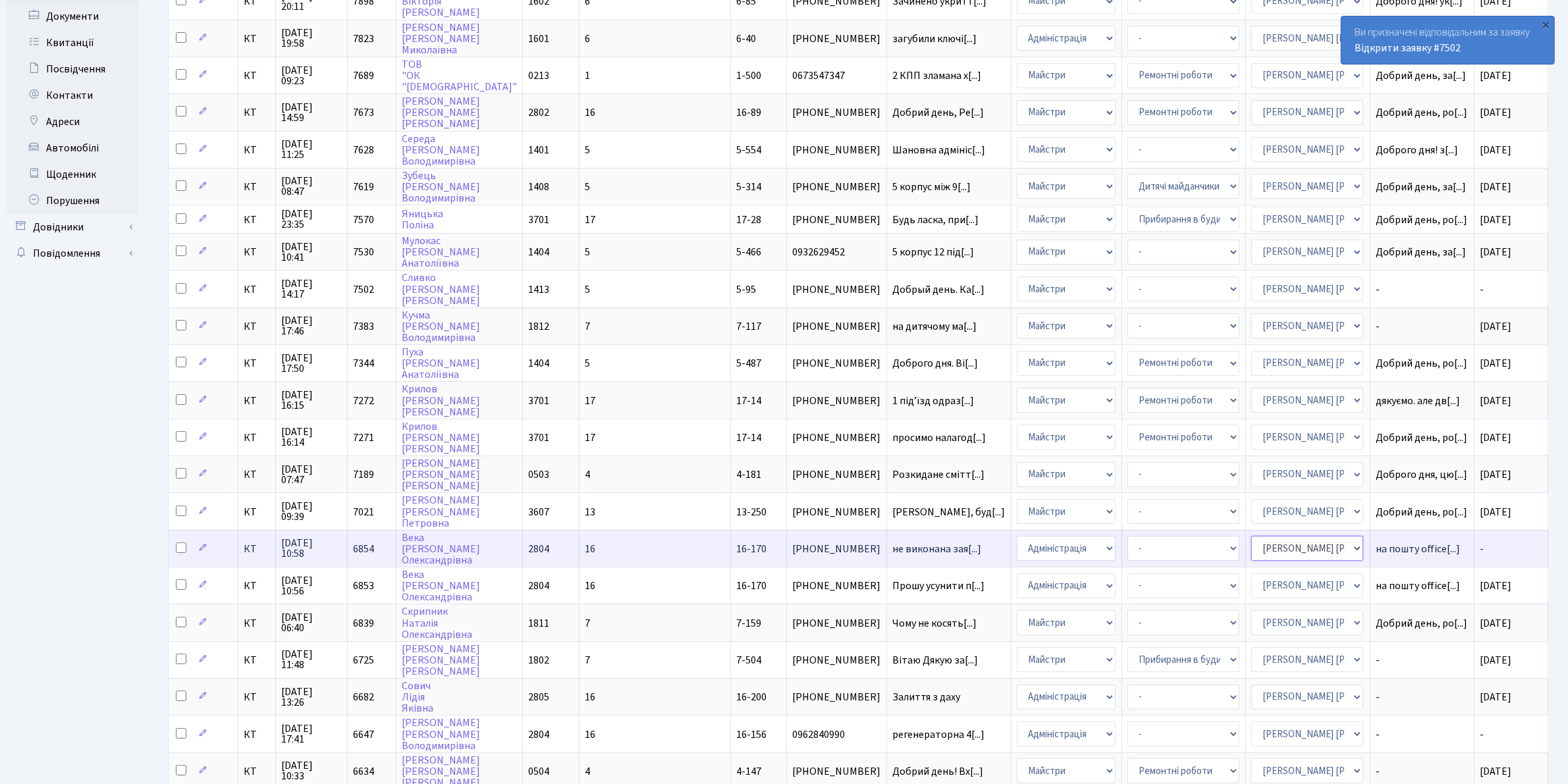
click at [1314, 536] on select "- Адміністратор ЖК КТ Вижул В. В. Гордієнко Н.В. Дядюшкін Д.Ю. Кипчук Т. А. Кла…" at bounding box center [1307, 548] width 112 height 25
select select "67"
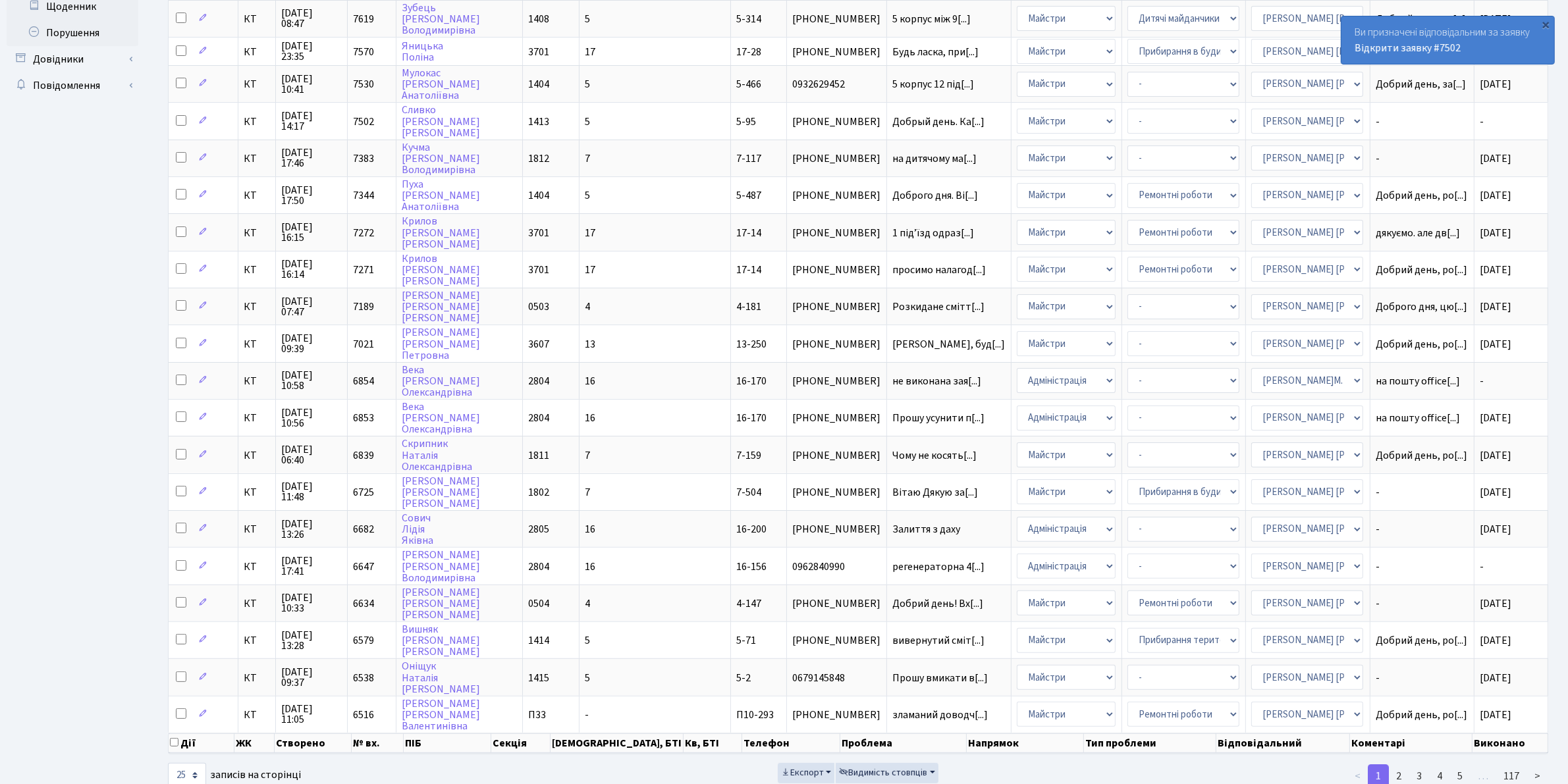
scroll to position [366, 0]
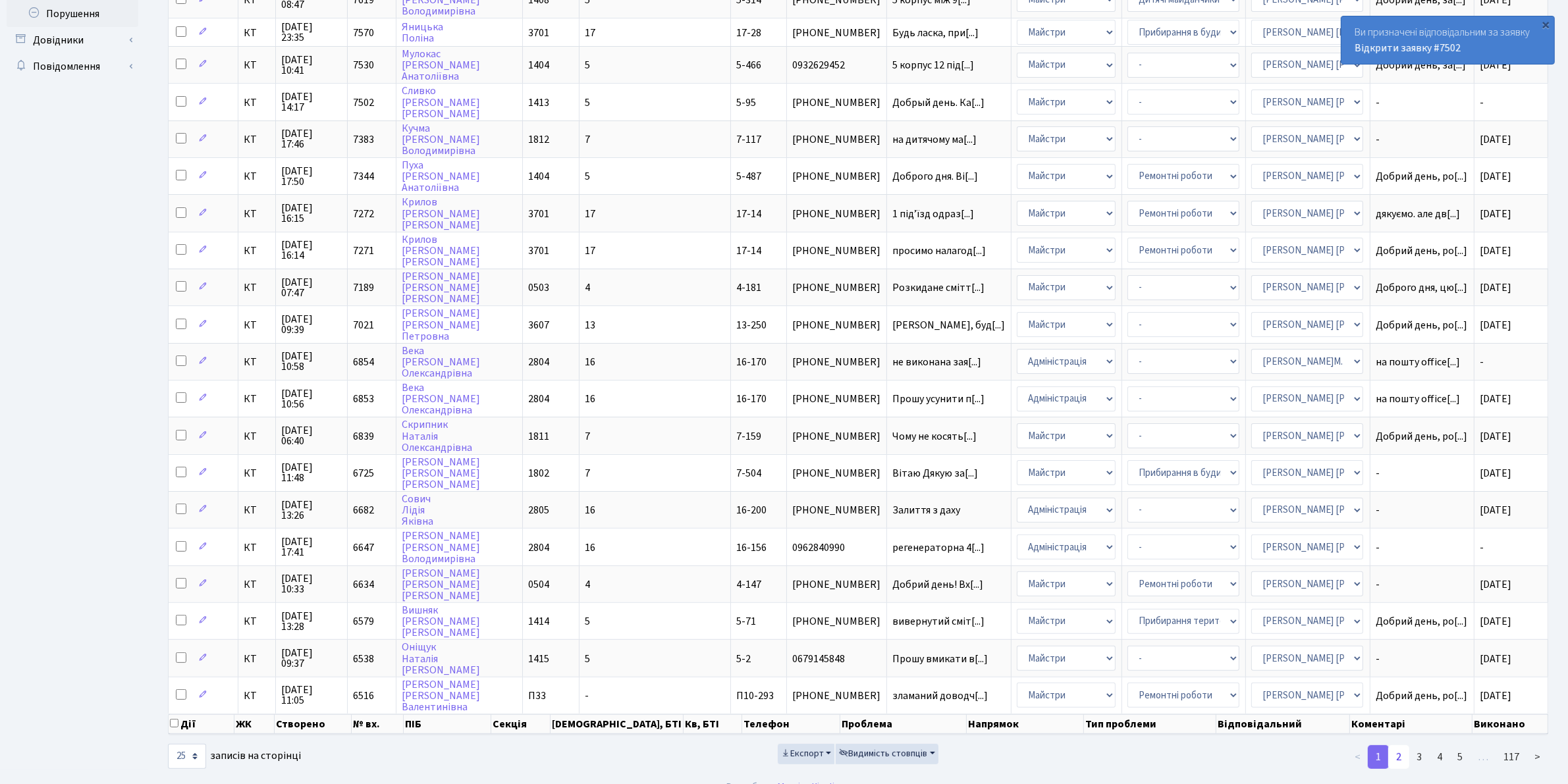
click at [1401, 745] on link "2" at bounding box center [1398, 757] width 21 height 24
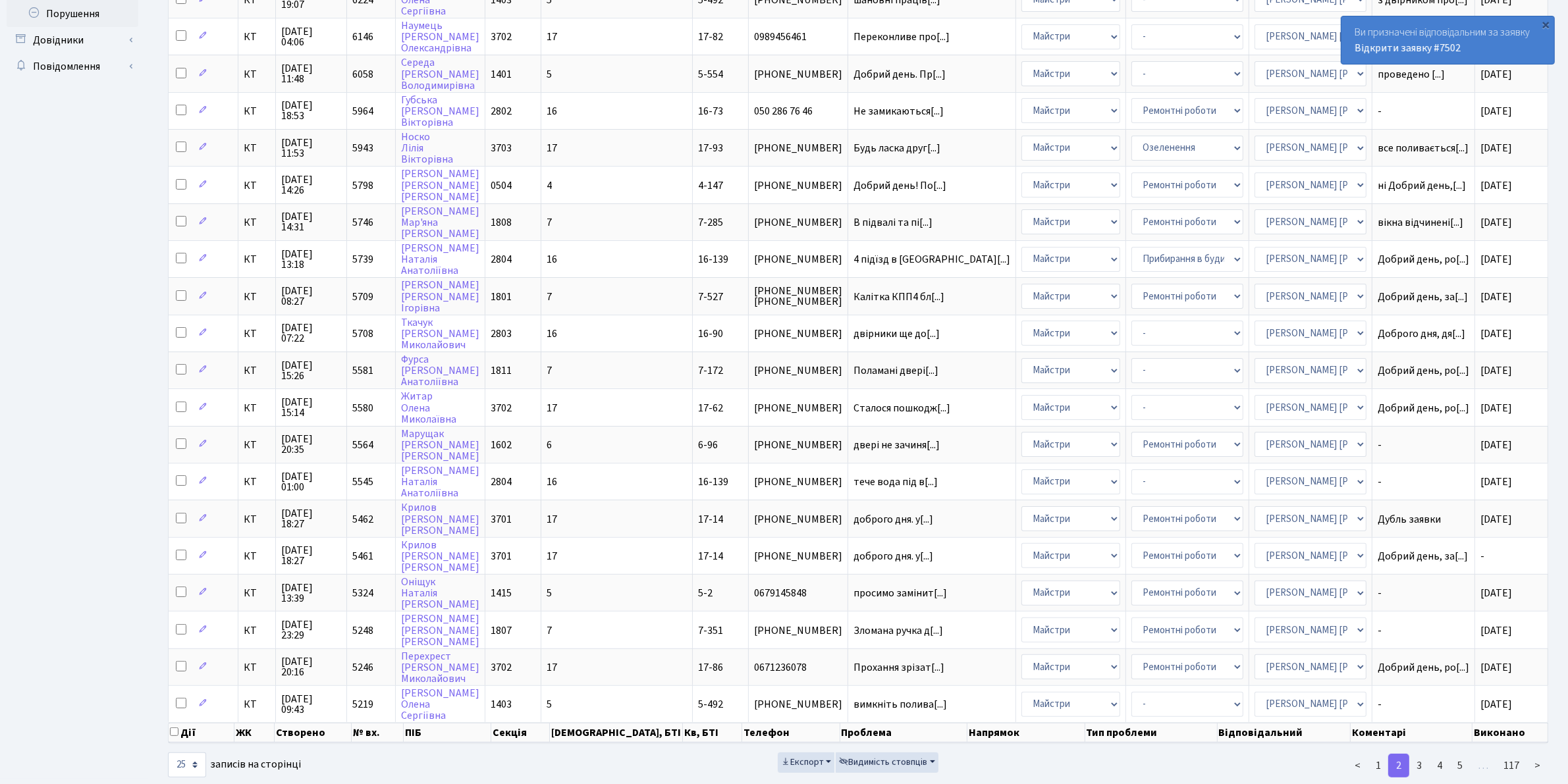
scroll to position [374, 0]
